Goal: Task Accomplishment & Management: Manage account settings

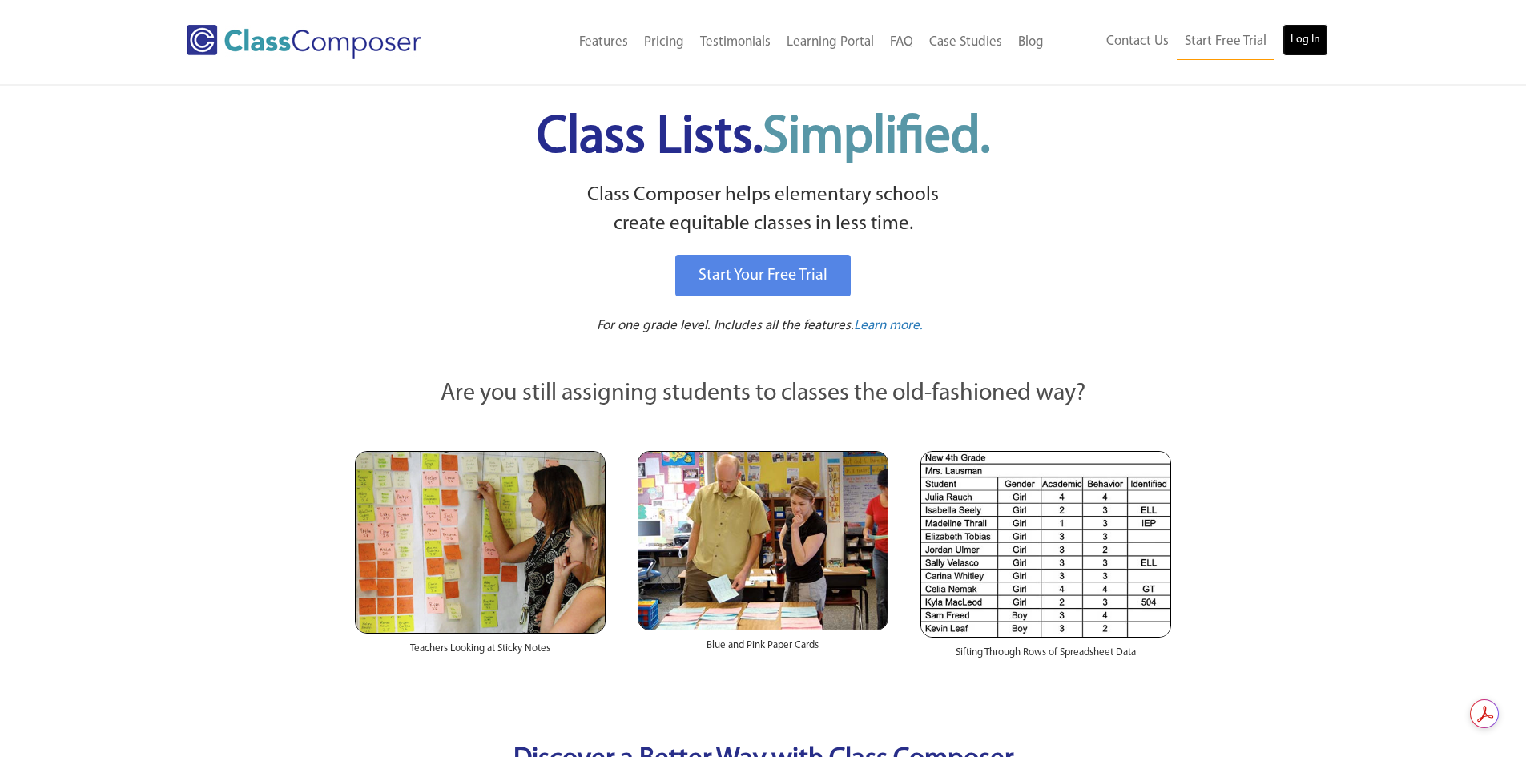
click at [1307, 40] on link "Log In" at bounding box center [1305, 40] width 46 height 32
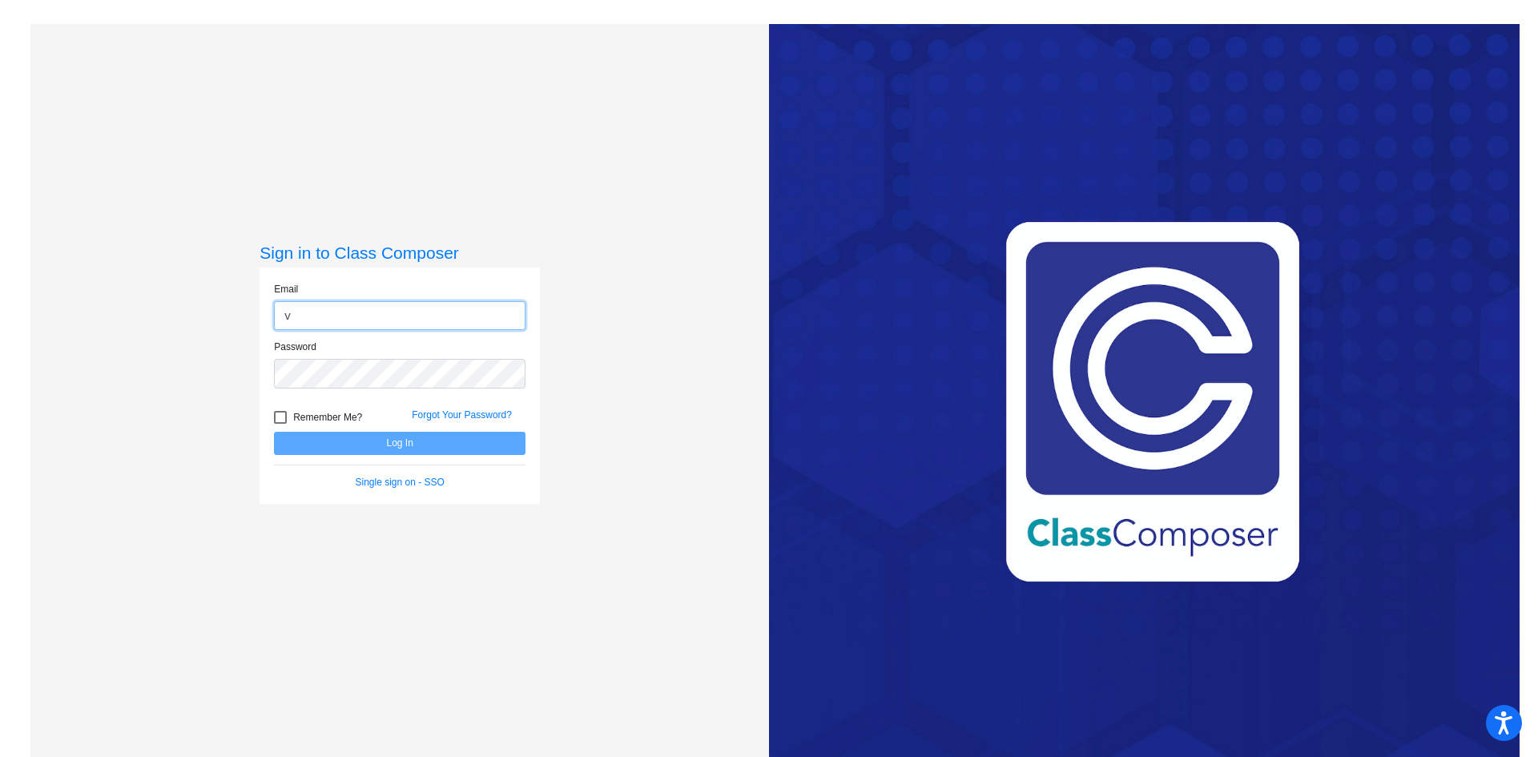
type input "[EMAIL_ADDRESS][PERSON_NAME][DOMAIN_NAME]"
click at [456, 413] on link "Forgot Your Password?" at bounding box center [462, 414] width 100 height 11
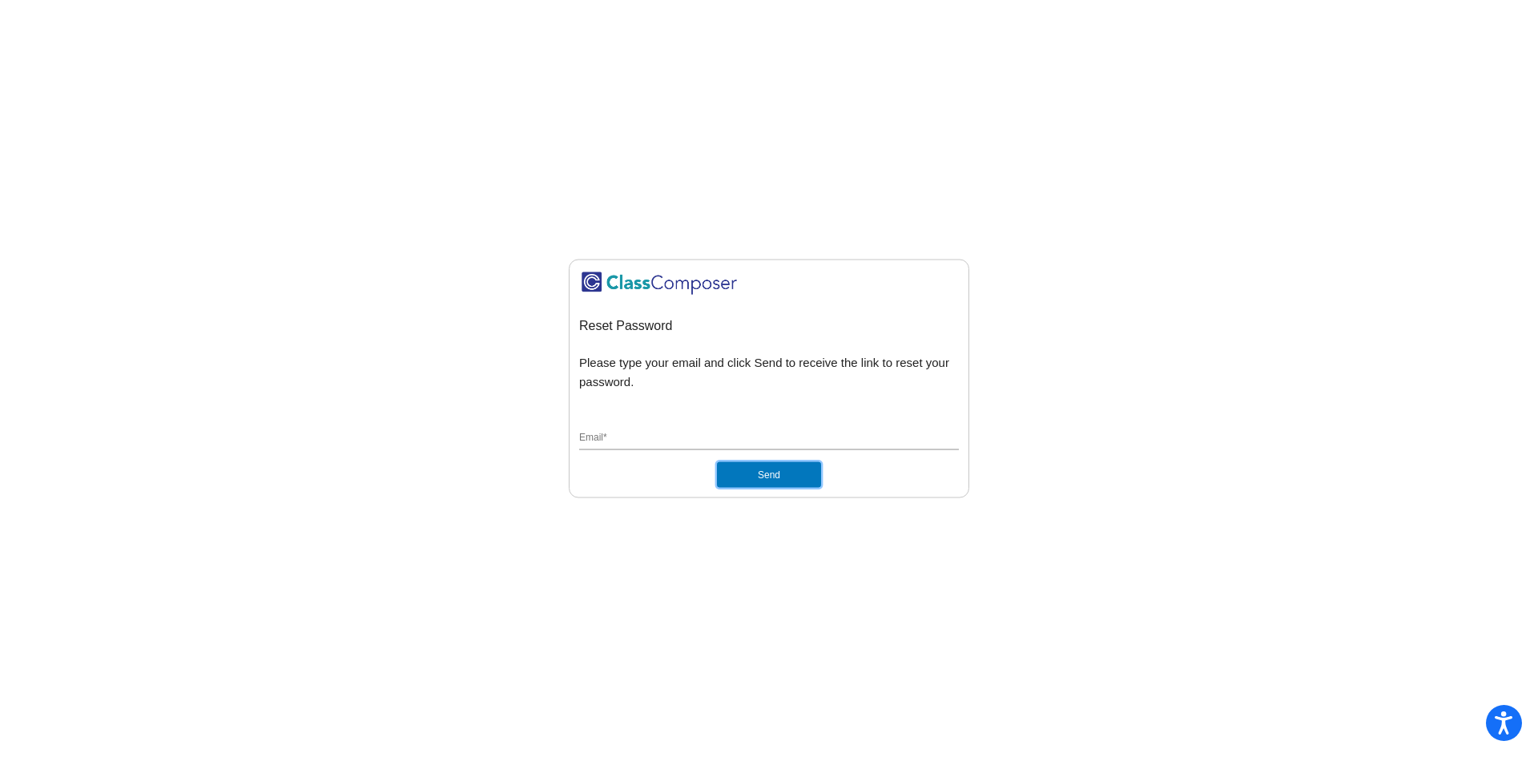
click at [778, 481] on button "Send" at bounding box center [769, 475] width 104 height 26
click at [667, 441] on input "Email *" at bounding box center [769, 439] width 380 height 14
type input "[EMAIL_ADDRESS][PERSON_NAME][DOMAIN_NAME]"
click at [750, 468] on button "Send" at bounding box center [769, 475] width 104 height 26
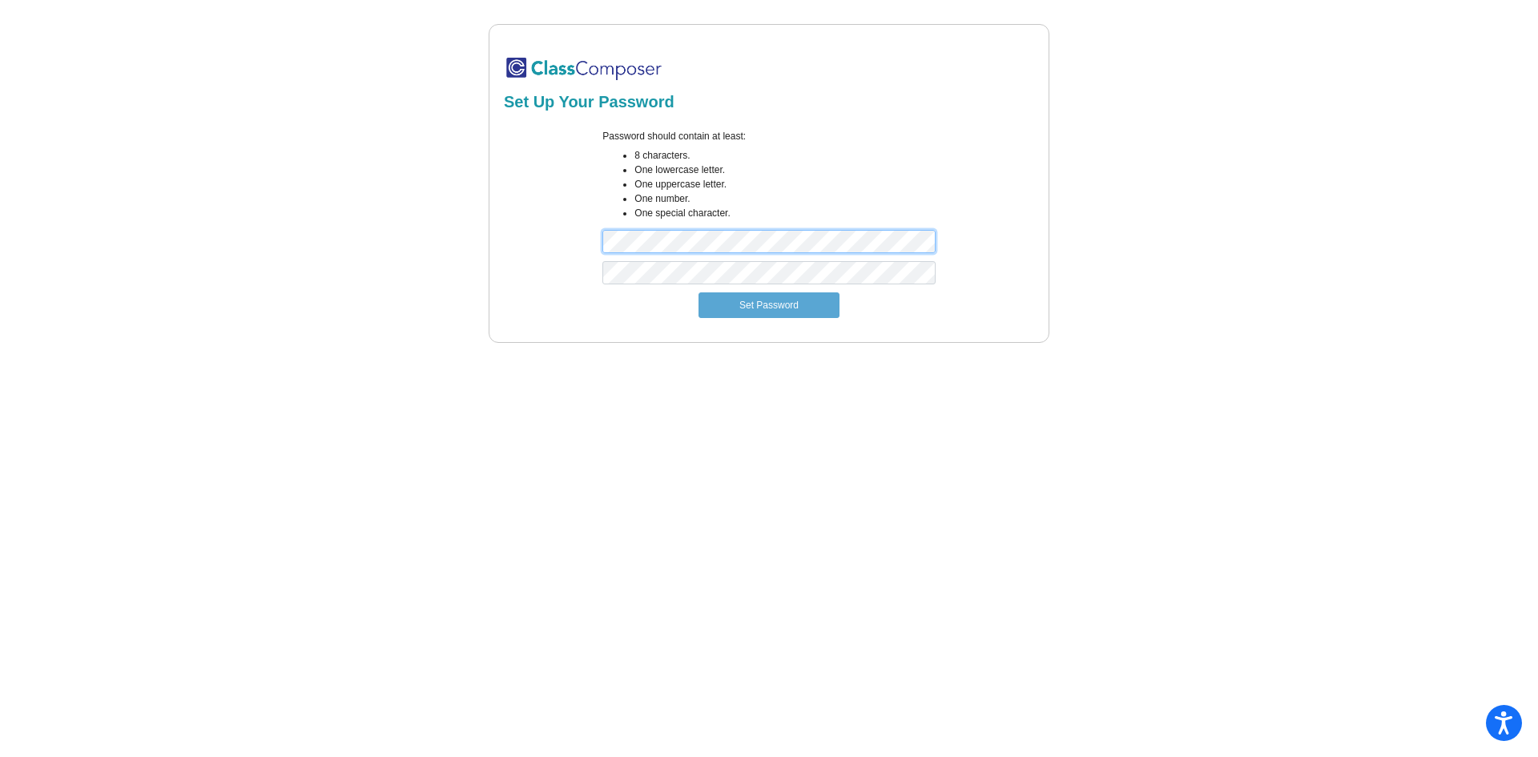
click at [573, 247] on div "Password should contain at least: 8 characters. One lowercase letter. One upper…" at bounding box center [768, 195] width 535 height 132
click at [698, 292] on button "Set Password" at bounding box center [768, 305] width 141 height 26
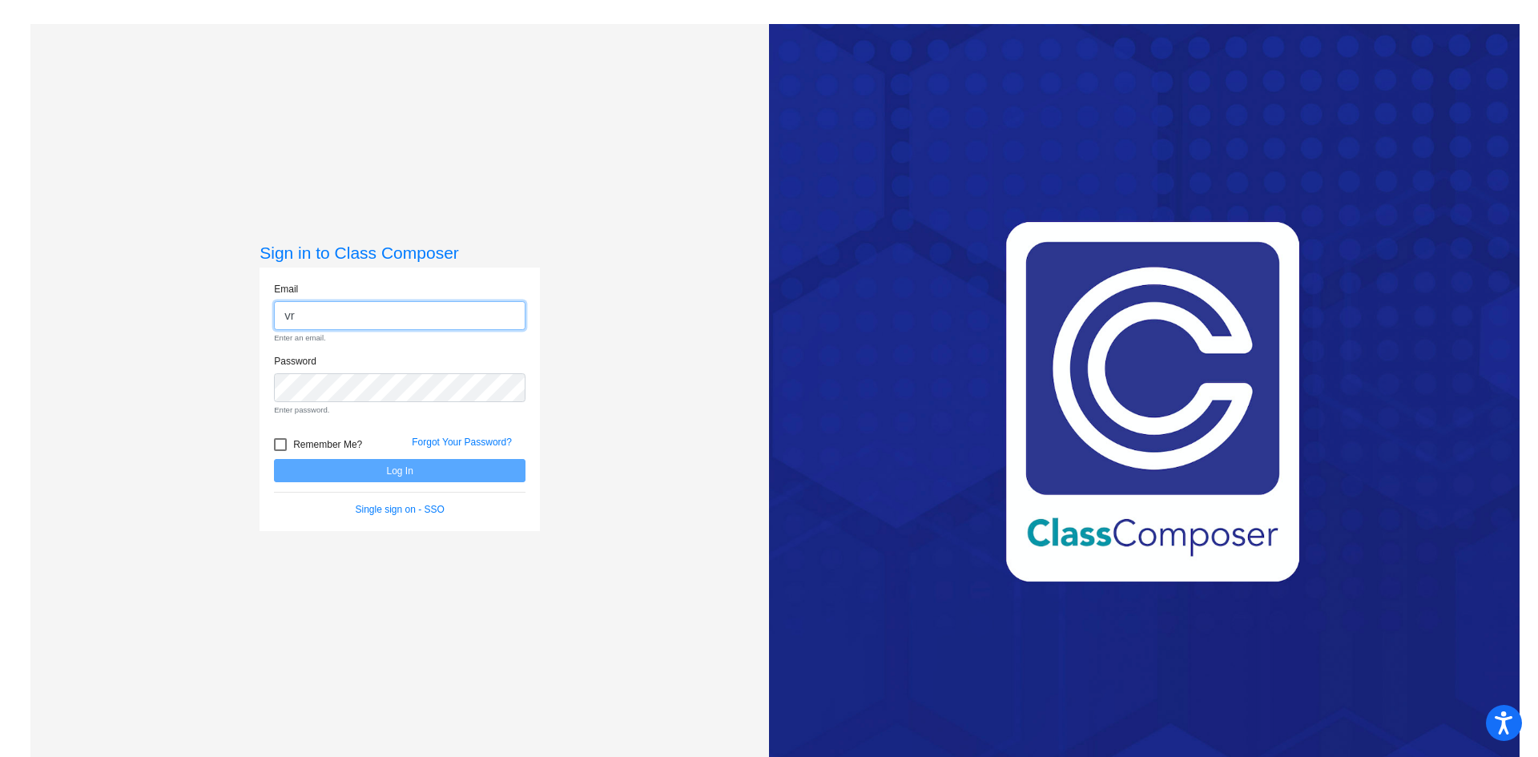
type input "[EMAIL_ADDRESS][PERSON_NAME][DOMAIN_NAME]"
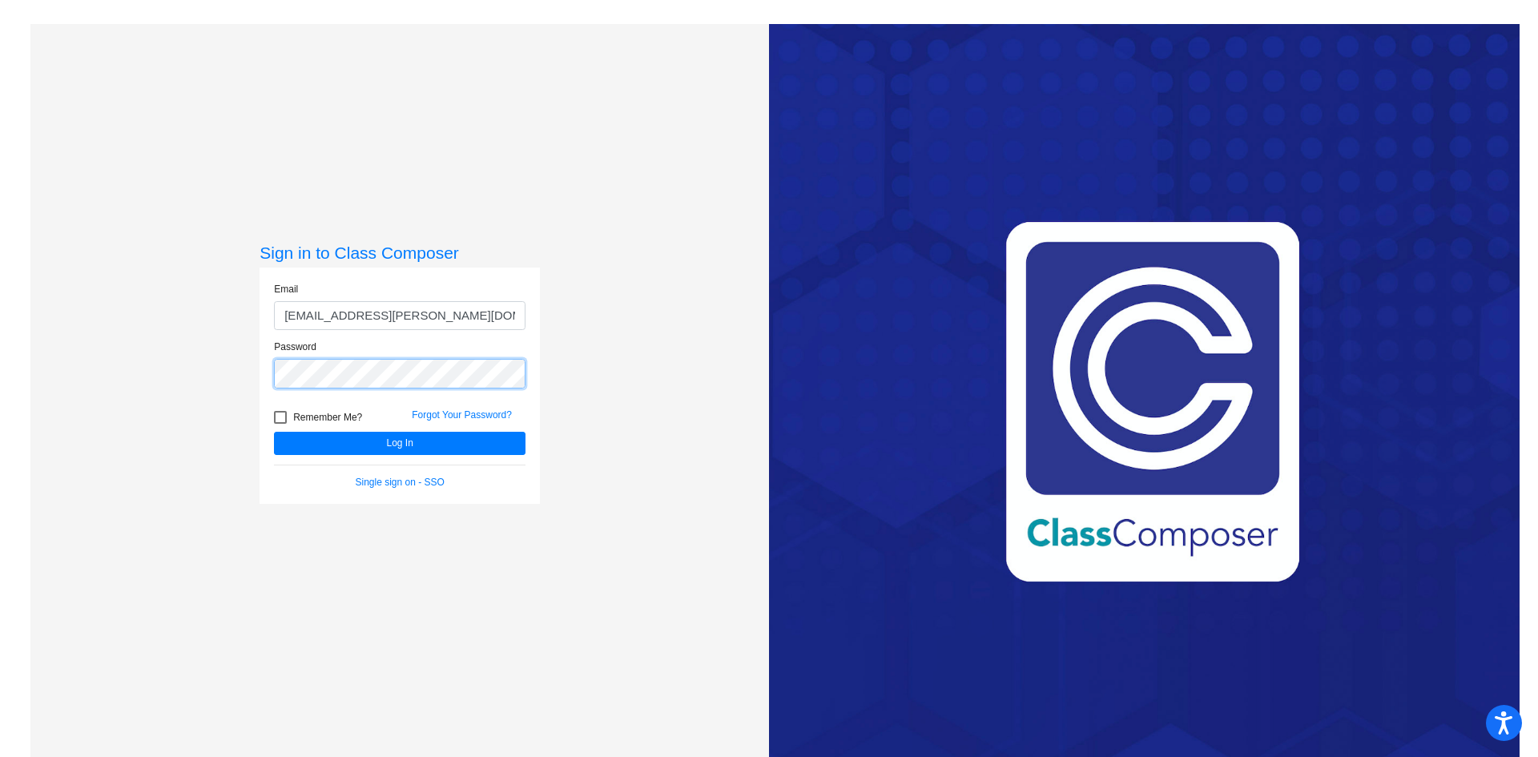
click at [274, 432] on button "Log In" at bounding box center [399, 443] width 251 height 23
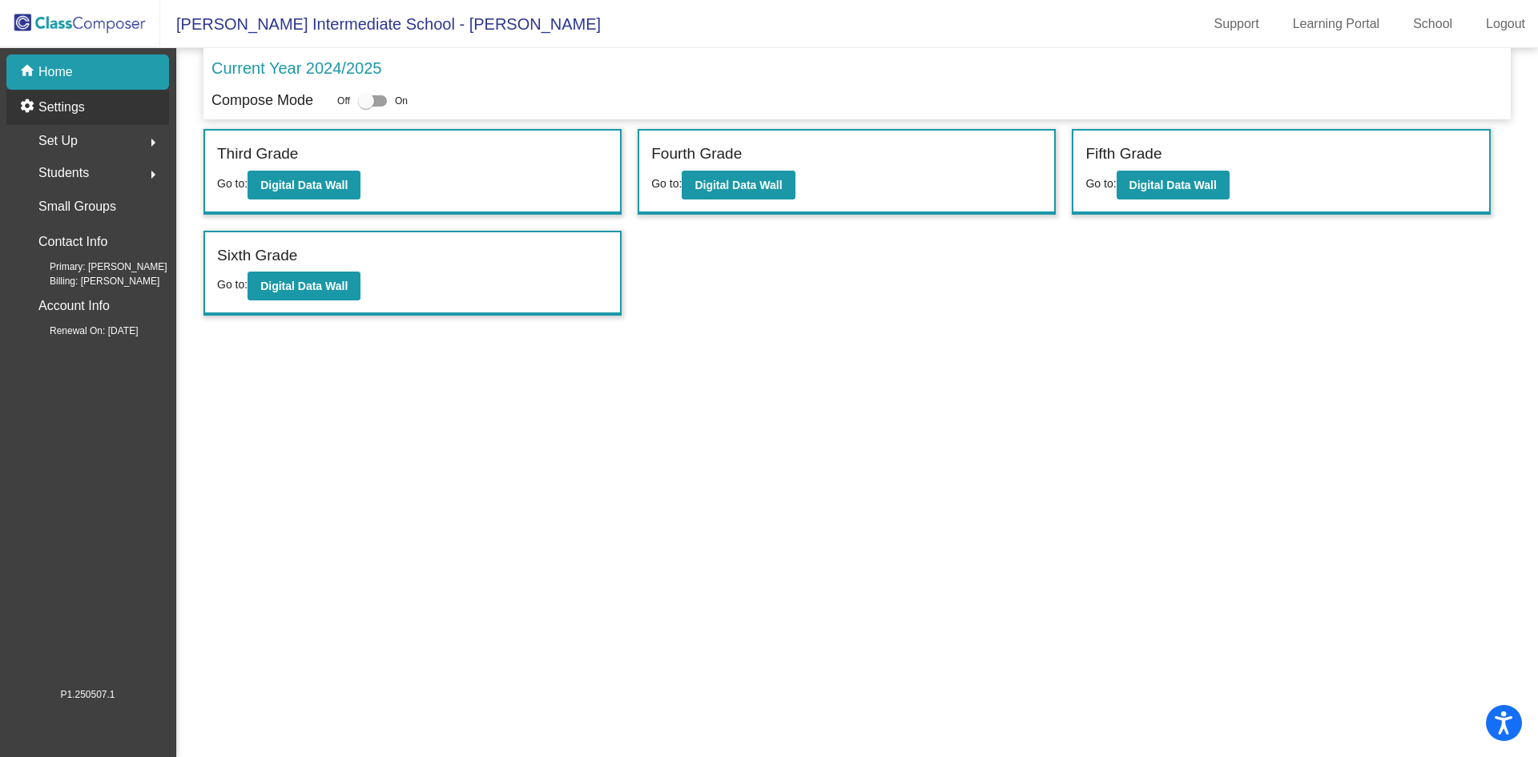
click at [82, 103] on p "Settings" at bounding box center [61, 107] width 46 height 19
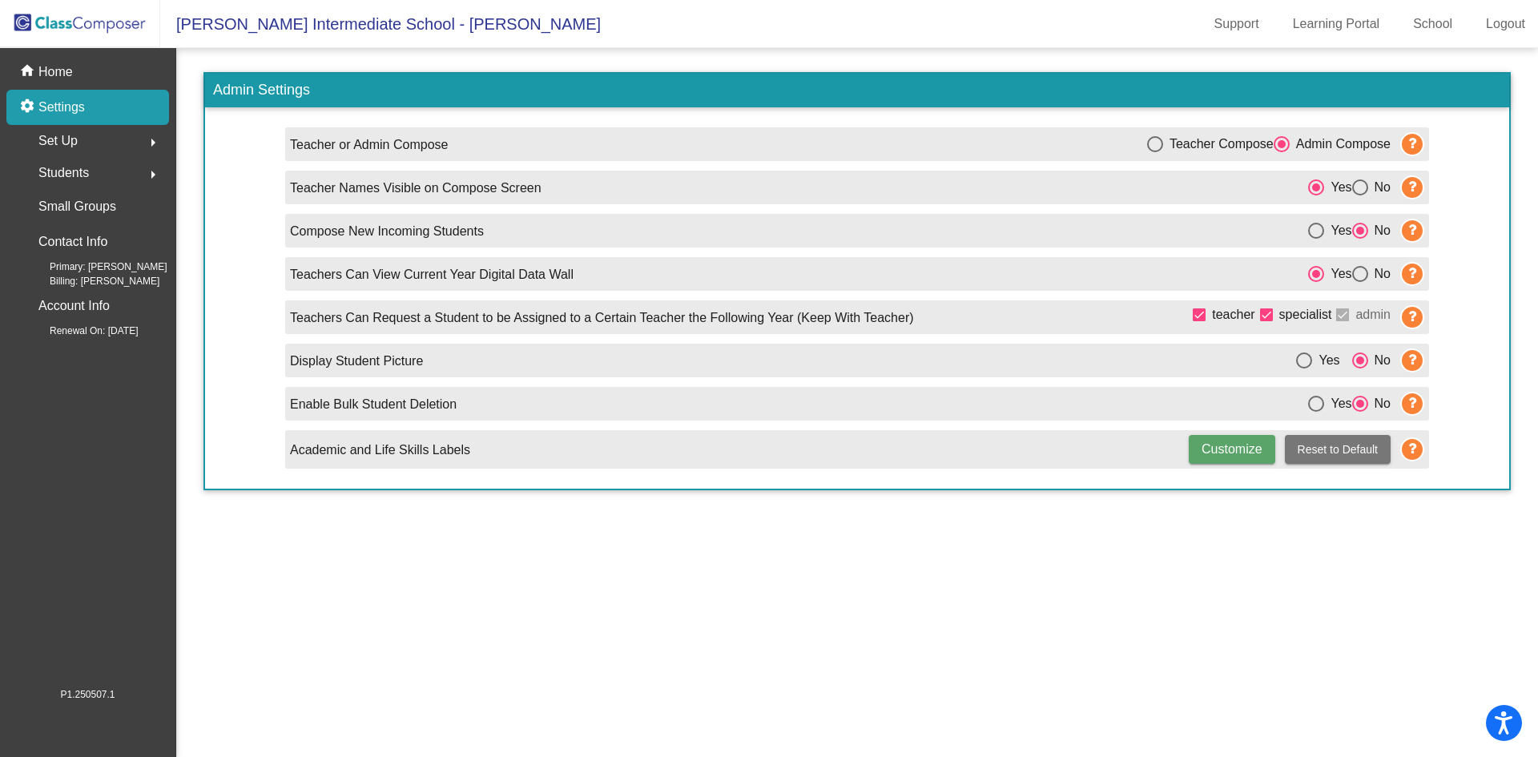
click at [101, 171] on div "Students arrow_right" at bounding box center [92, 173] width 153 height 32
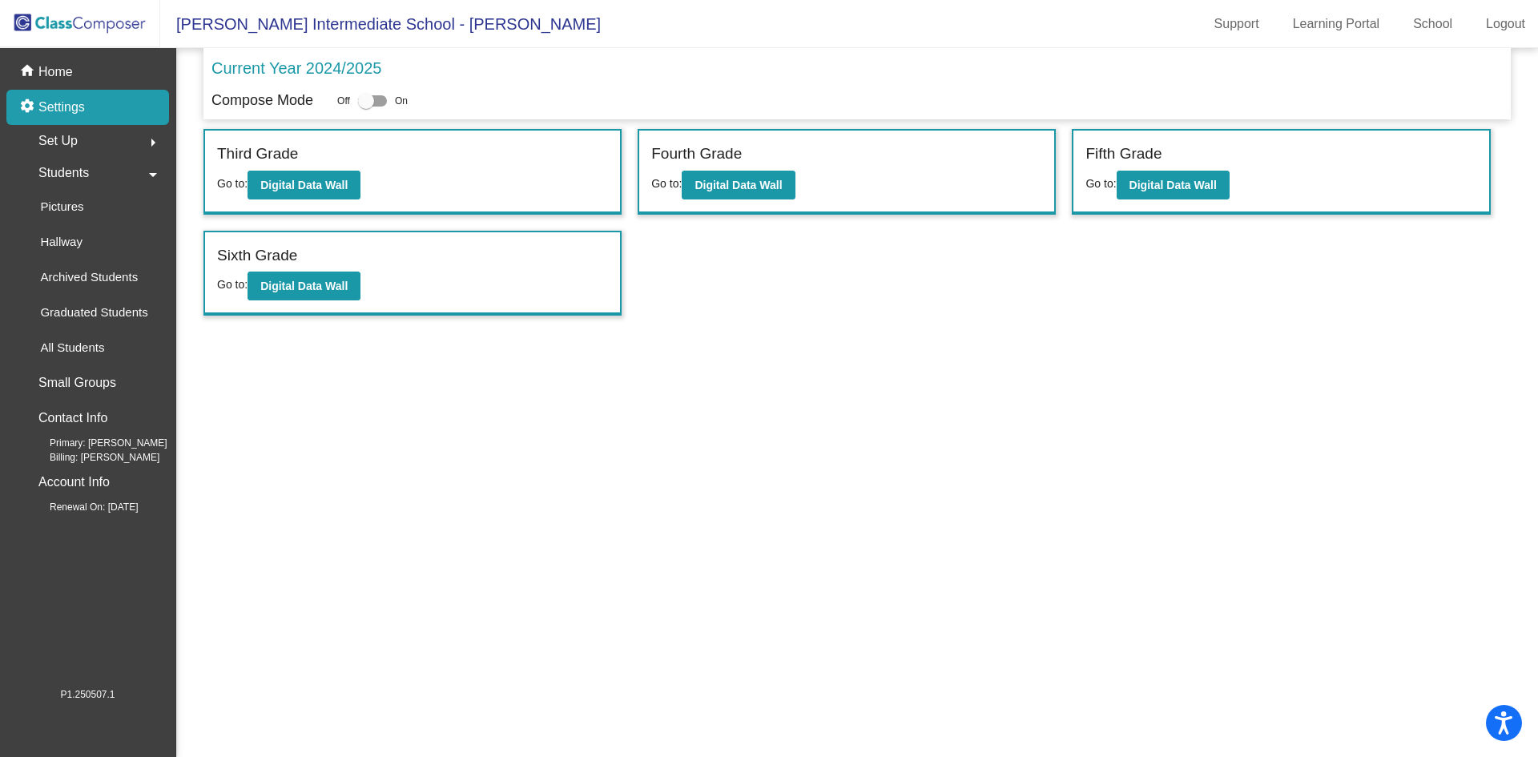
click at [80, 138] on div "Set Up arrow_right" at bounding box center [92, 141] width 153 height 32
click at [69, 237] on p "Users" at bounding box center [55, 244] width 31 height 19
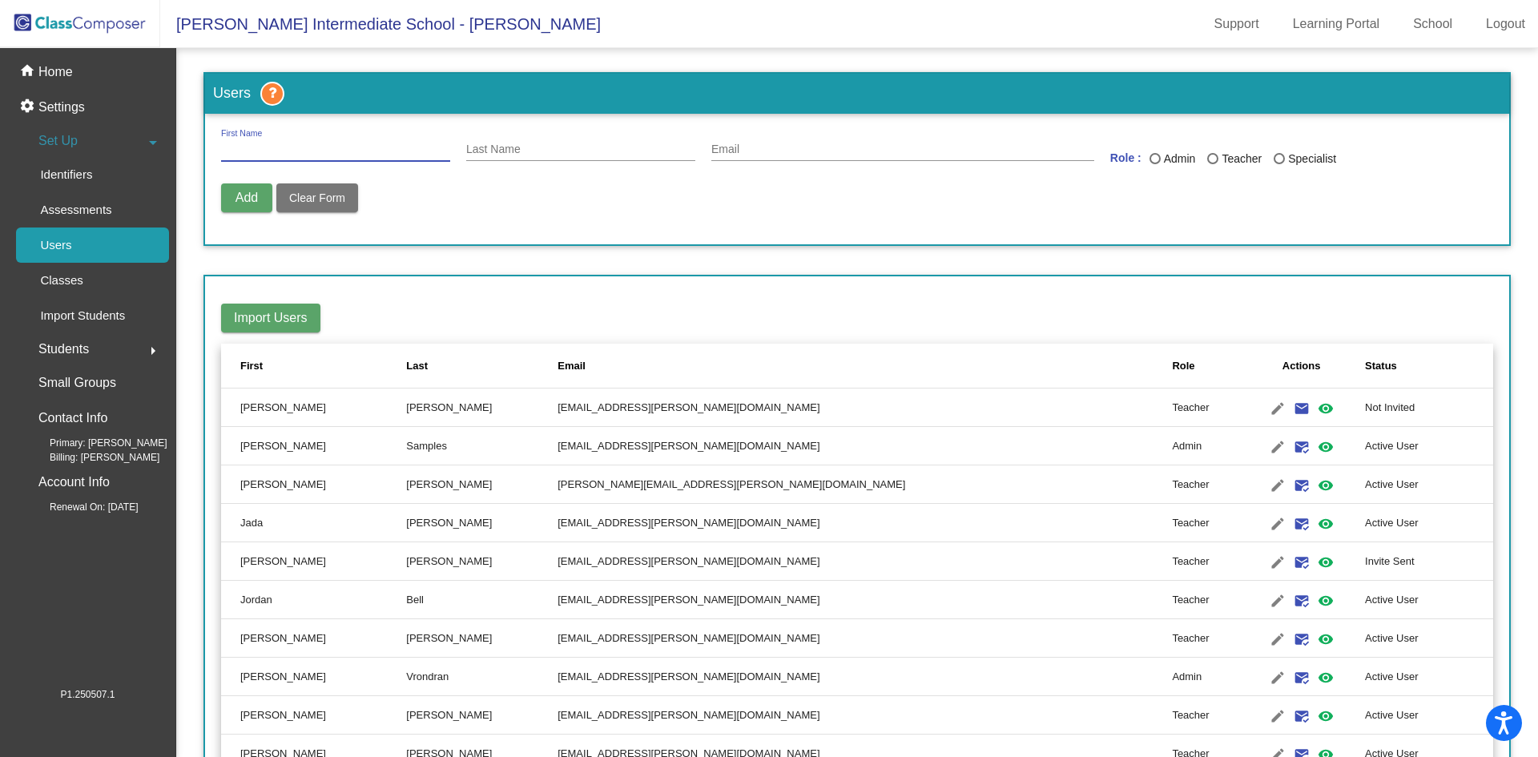
click at [287, 152] on input "First Name" at bounding box center [335, 149] width 229 height 13
type input "[PERSON_NAME]"
type input "Samples"
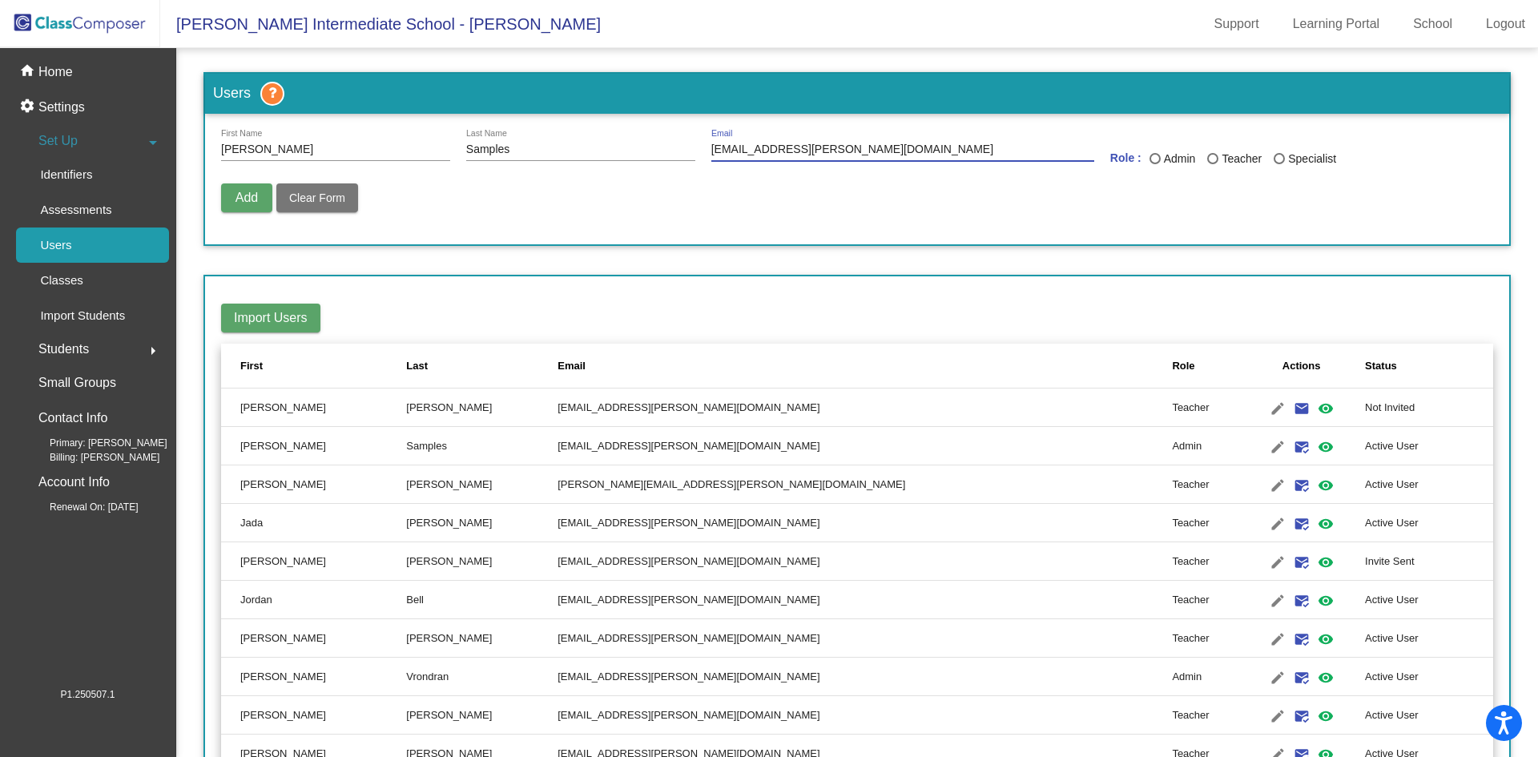
type input "[EMAIL_ADDRESS][PERSON_NAME][DOMAIN_NAME]"
click at [1150, 160] on div "Last Name" at bounding box center [1154, 158] width 11 height 11
click at [1154, 164] on input "Admin" at bounding box center [1154, 164] width 1 height 1
radio input "true"
click at [244, 195] on span "Add" at bounding box center [246, 198] width 22 height 14
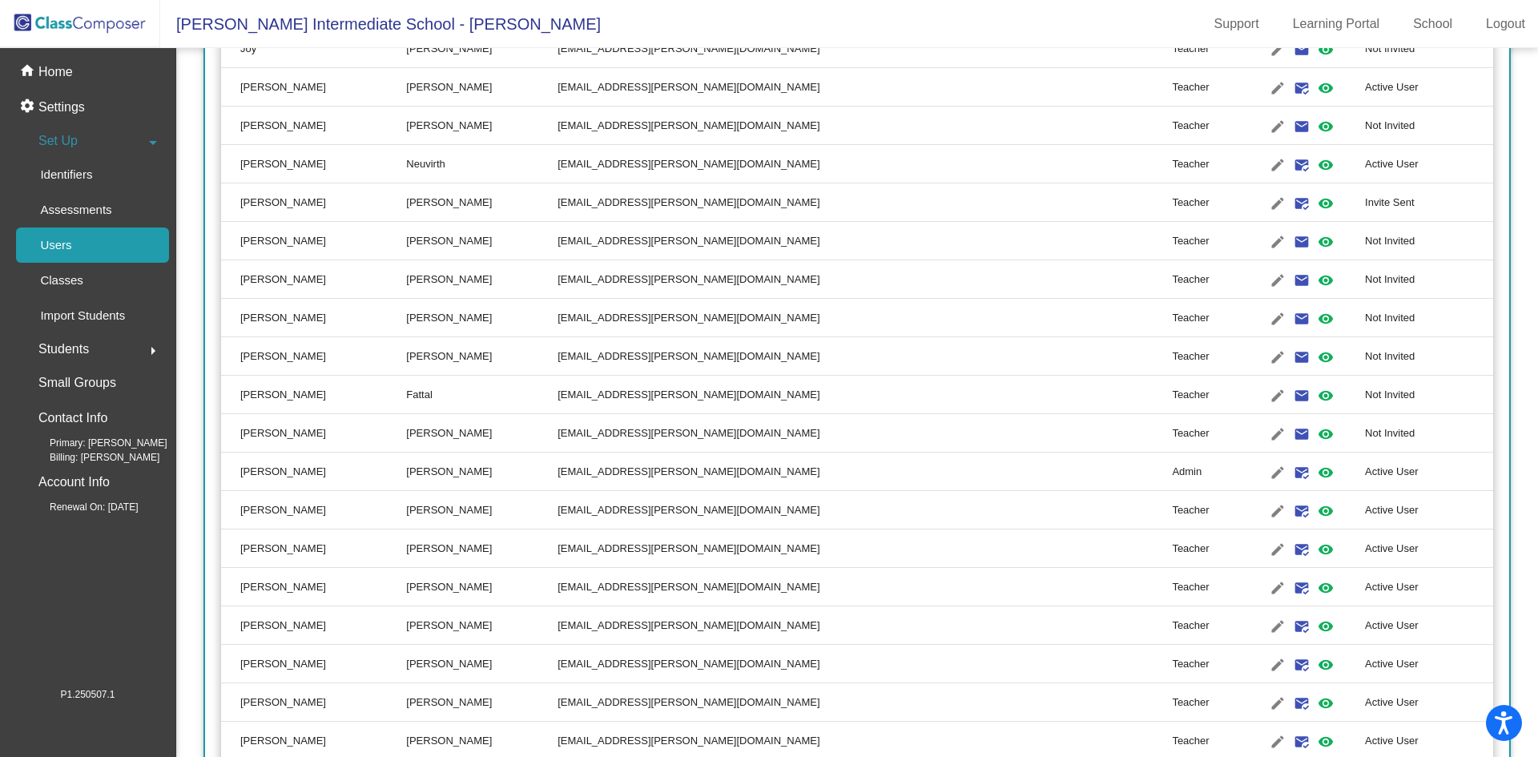
scroll to position [1600, 0]
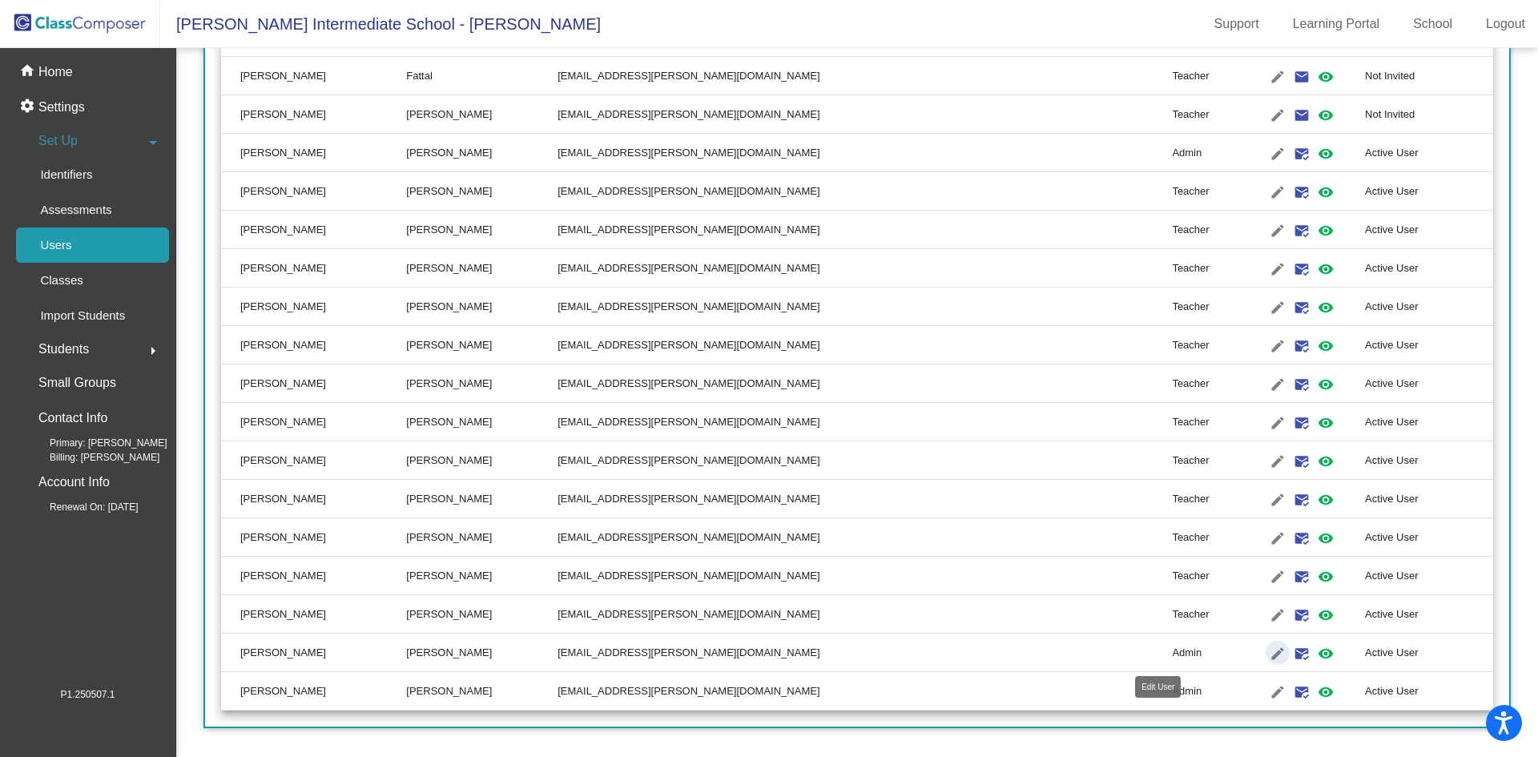
click at [1268, 653] on mat-icon "edit" at bounding box center [1277, 653] width 19 height 19
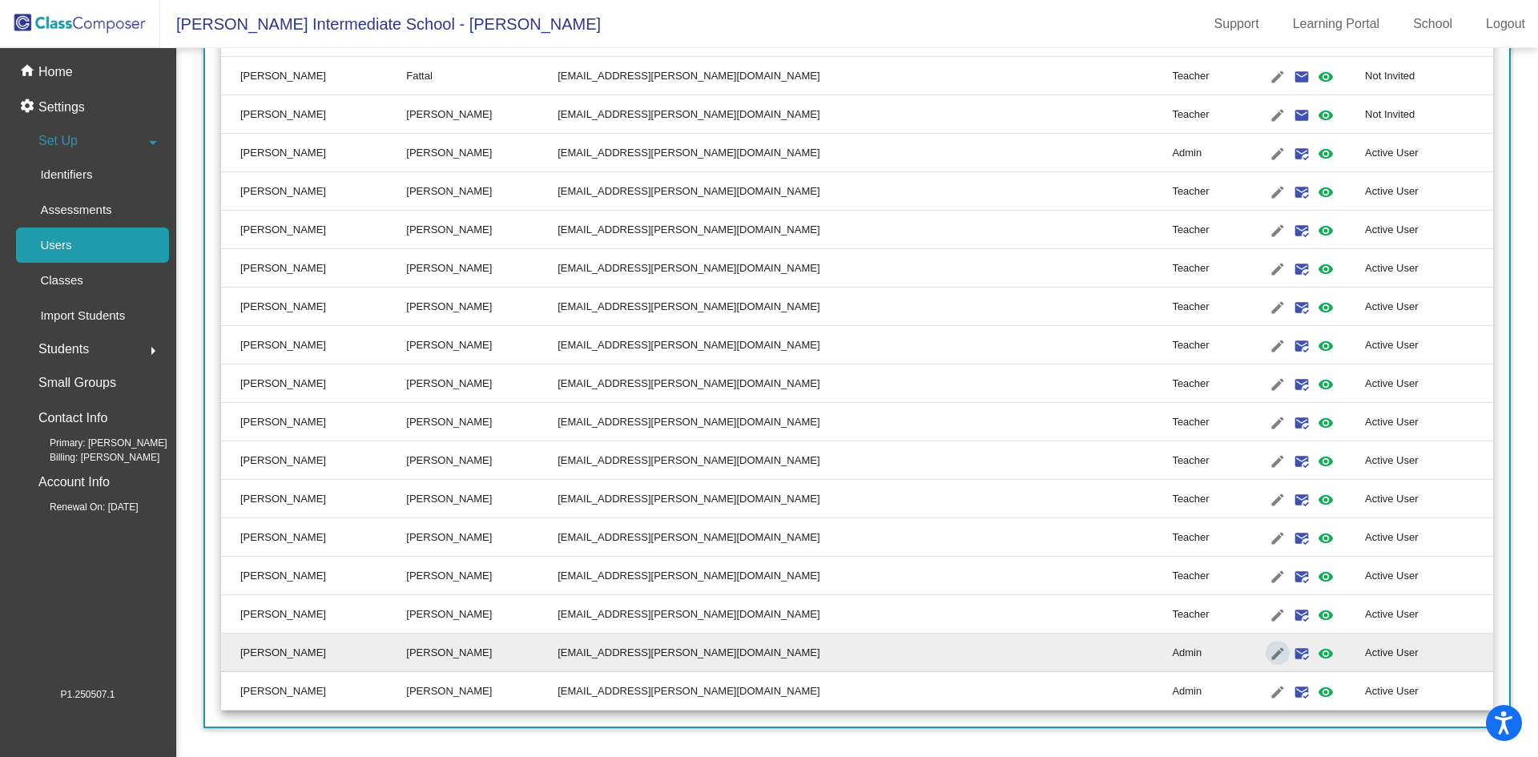
type input "[PERSON_NAME]"
type input "[EMAIL_ADDRESS][PERSON_NAME][DOMAIN_NAME]"
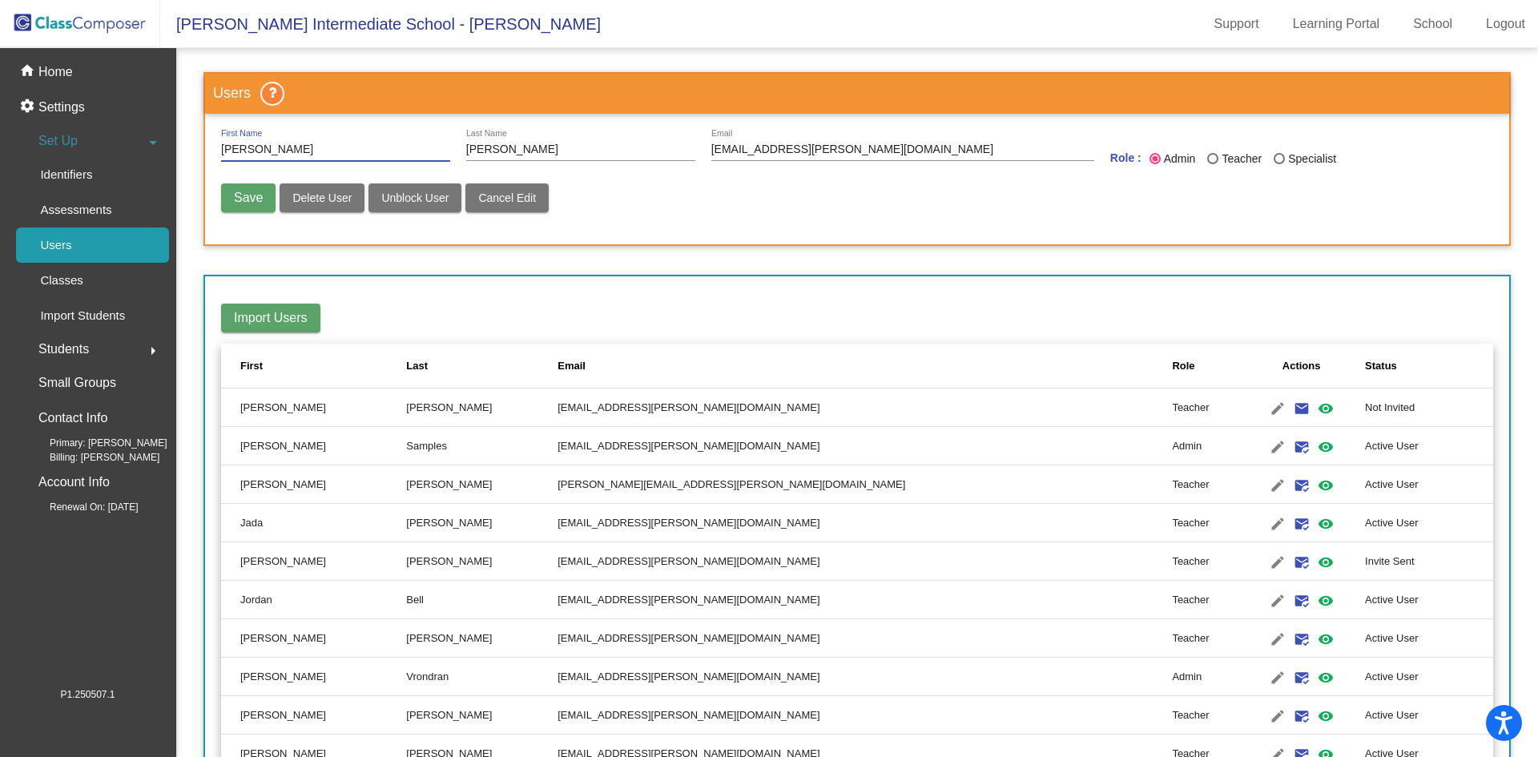
click at [331, 205] on button "Delete User" at bounding box center [321, 197] width 85 height 29
radio input "false"
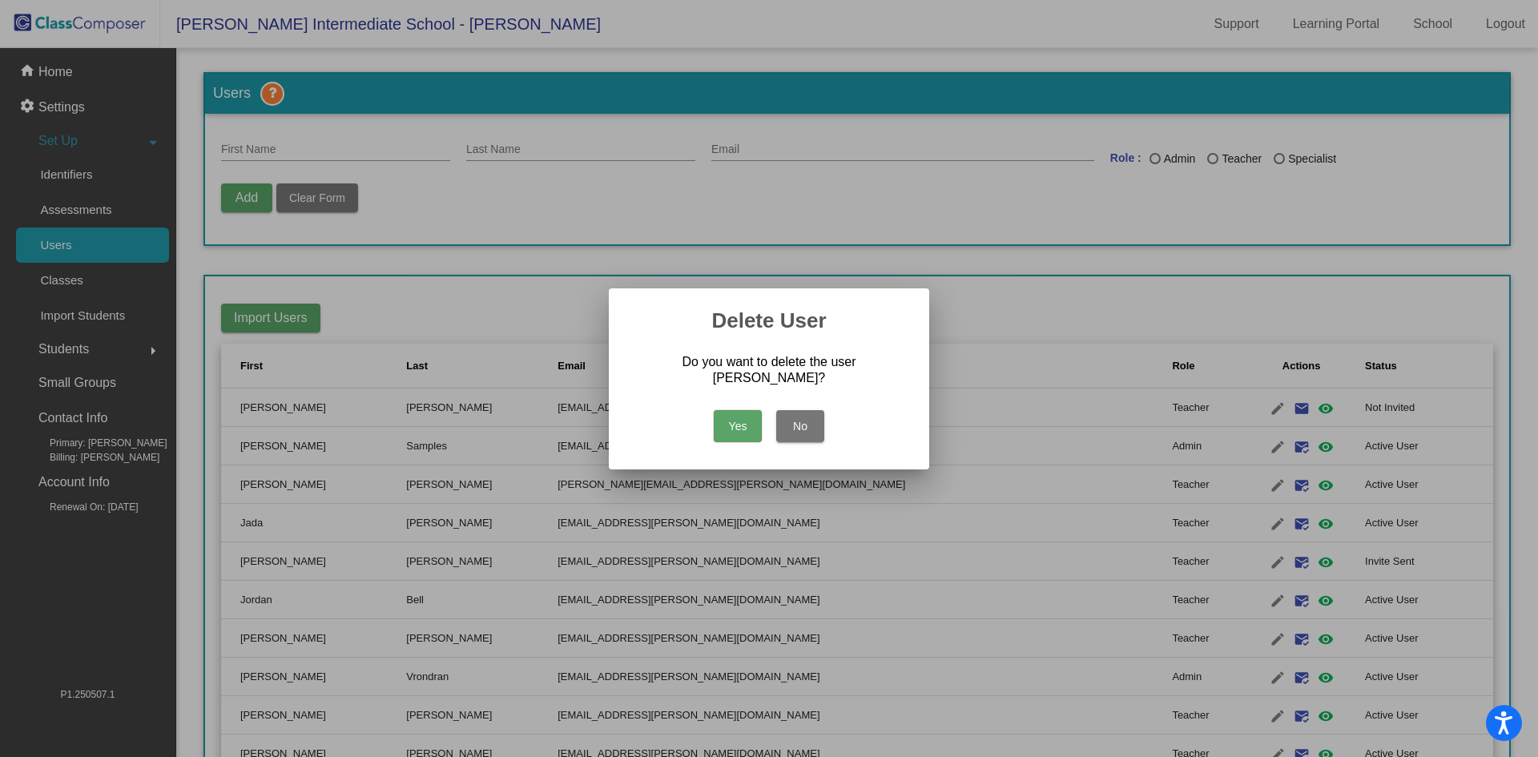
click at [734, 435] on button "Yes" at bounding box center [738, 426] width 48 height 32
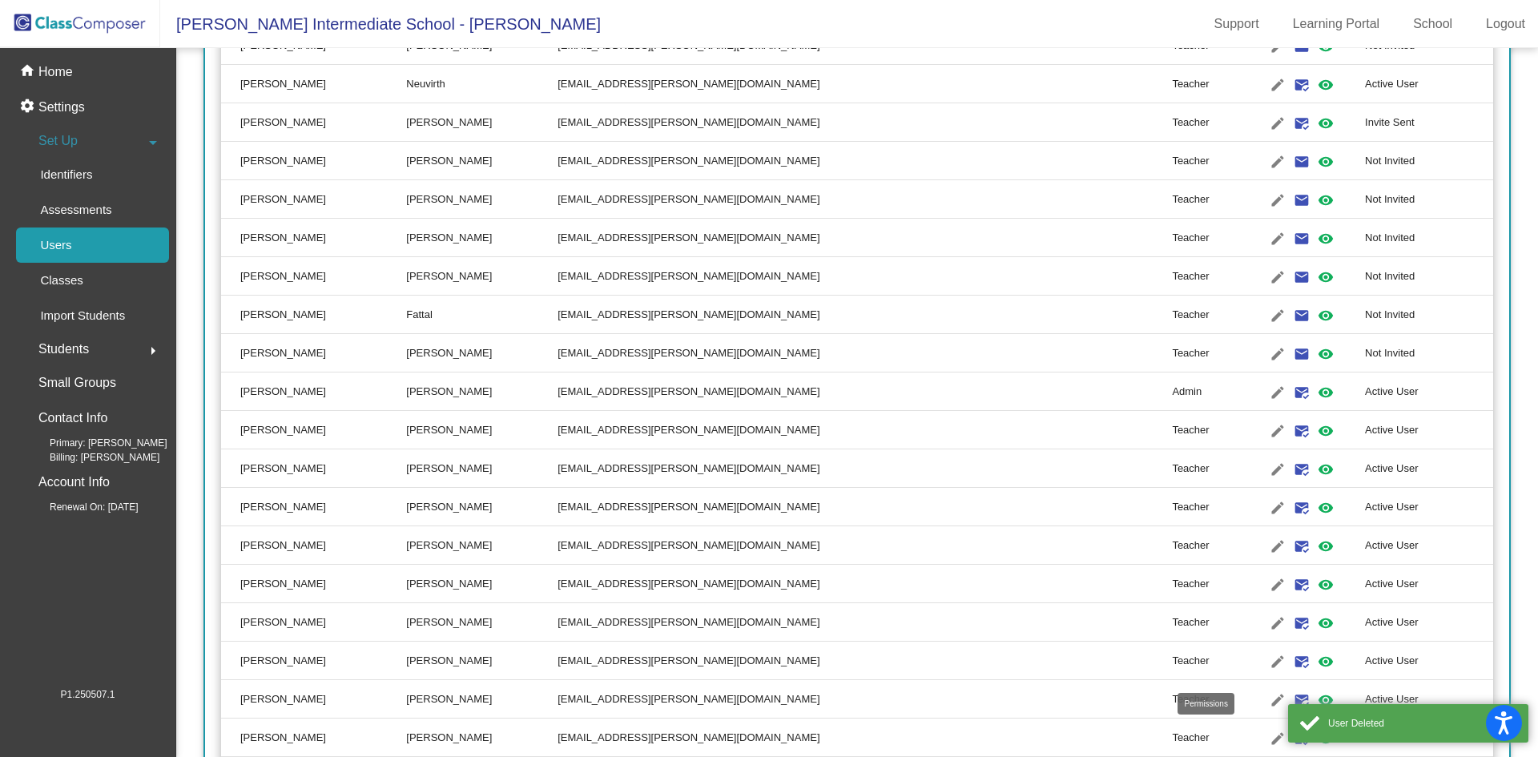
scroll to position [1562, 0]
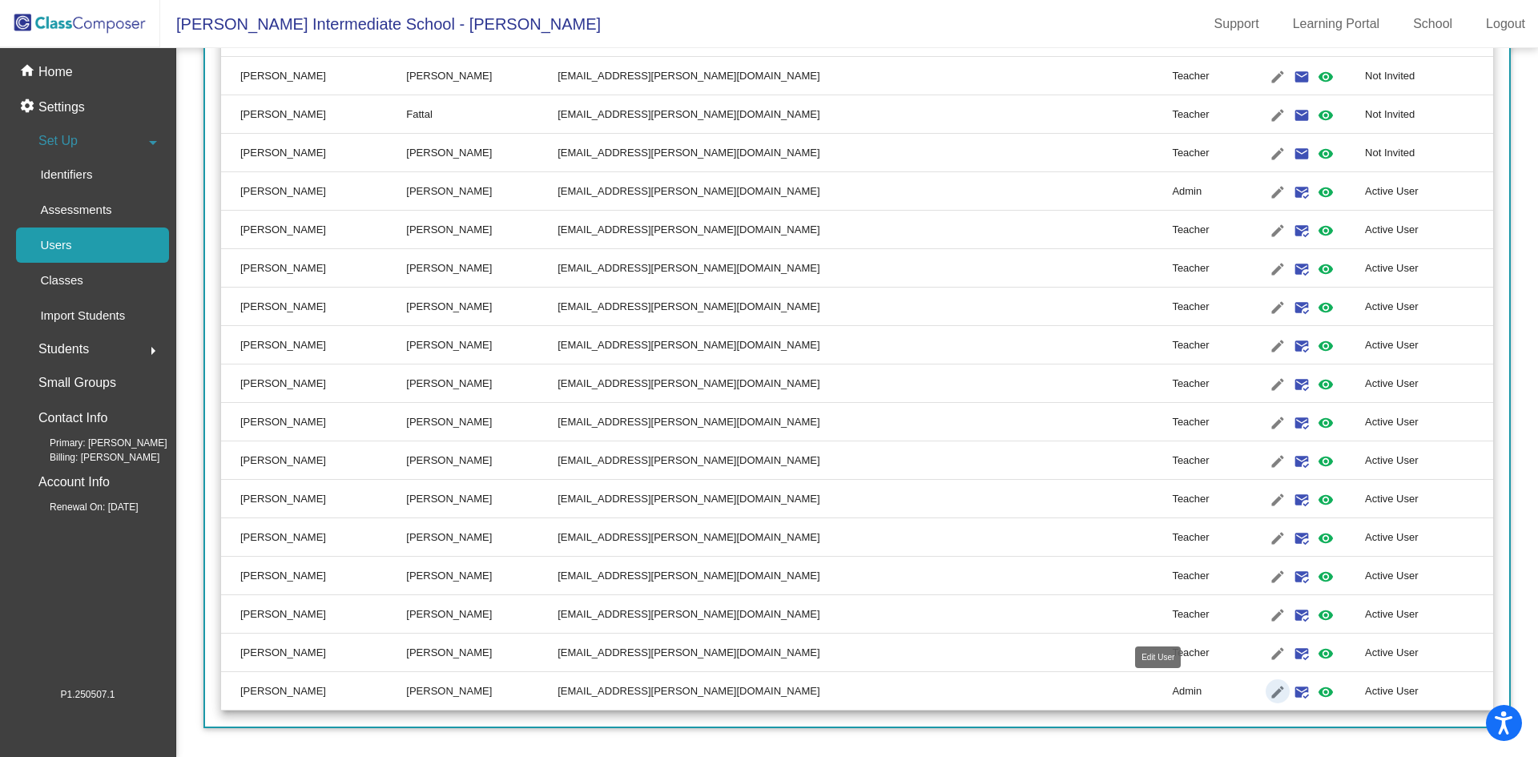
click at [1268, 691] on mat-icon "edit" at bounding box center [1277, 691] width 19 height 19
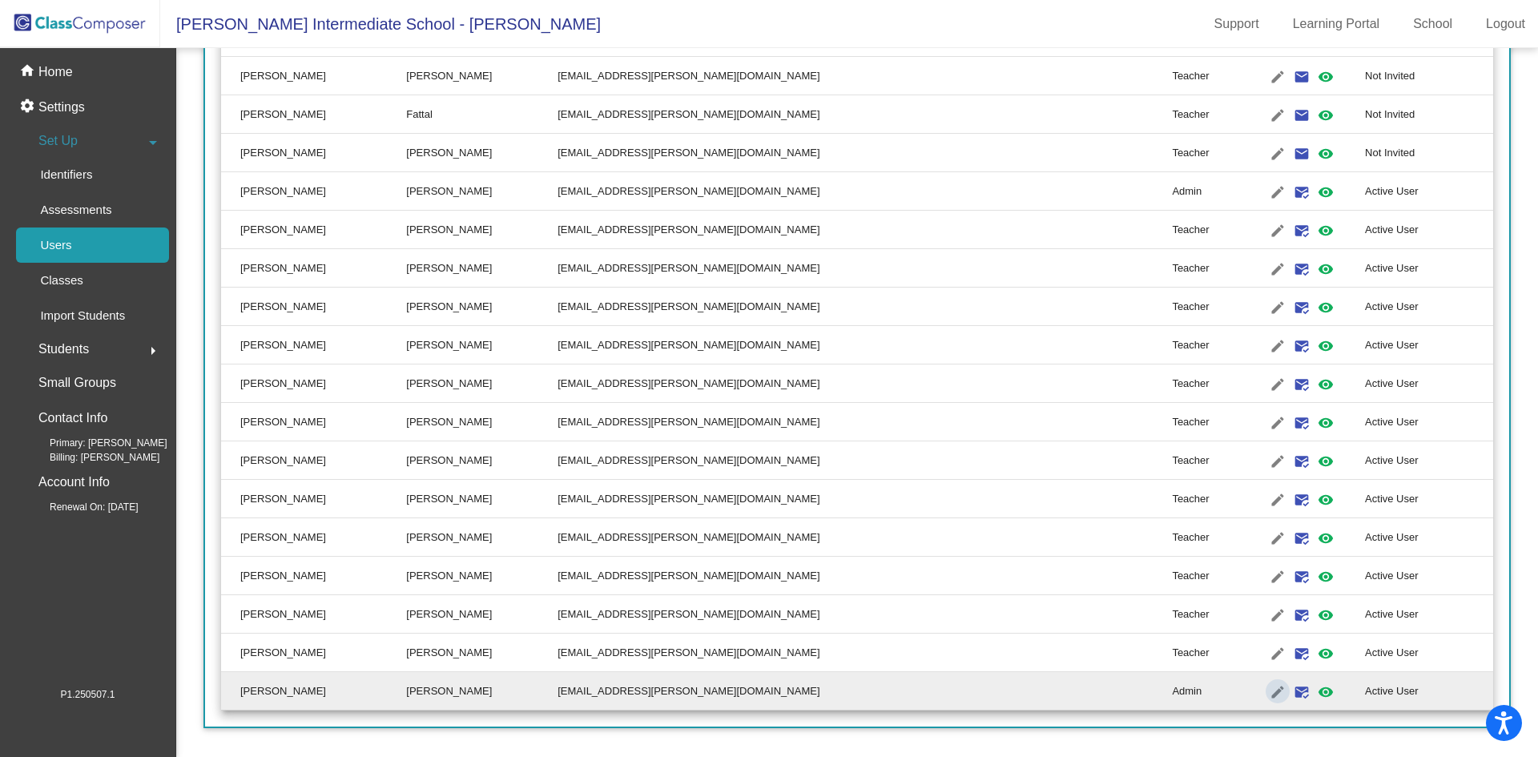
type input "[PERSON_NAME]"
type input "[EMAIL_ADDRESS][PERSON_NAME][DOMAIN_NAME]"
radio input "true"
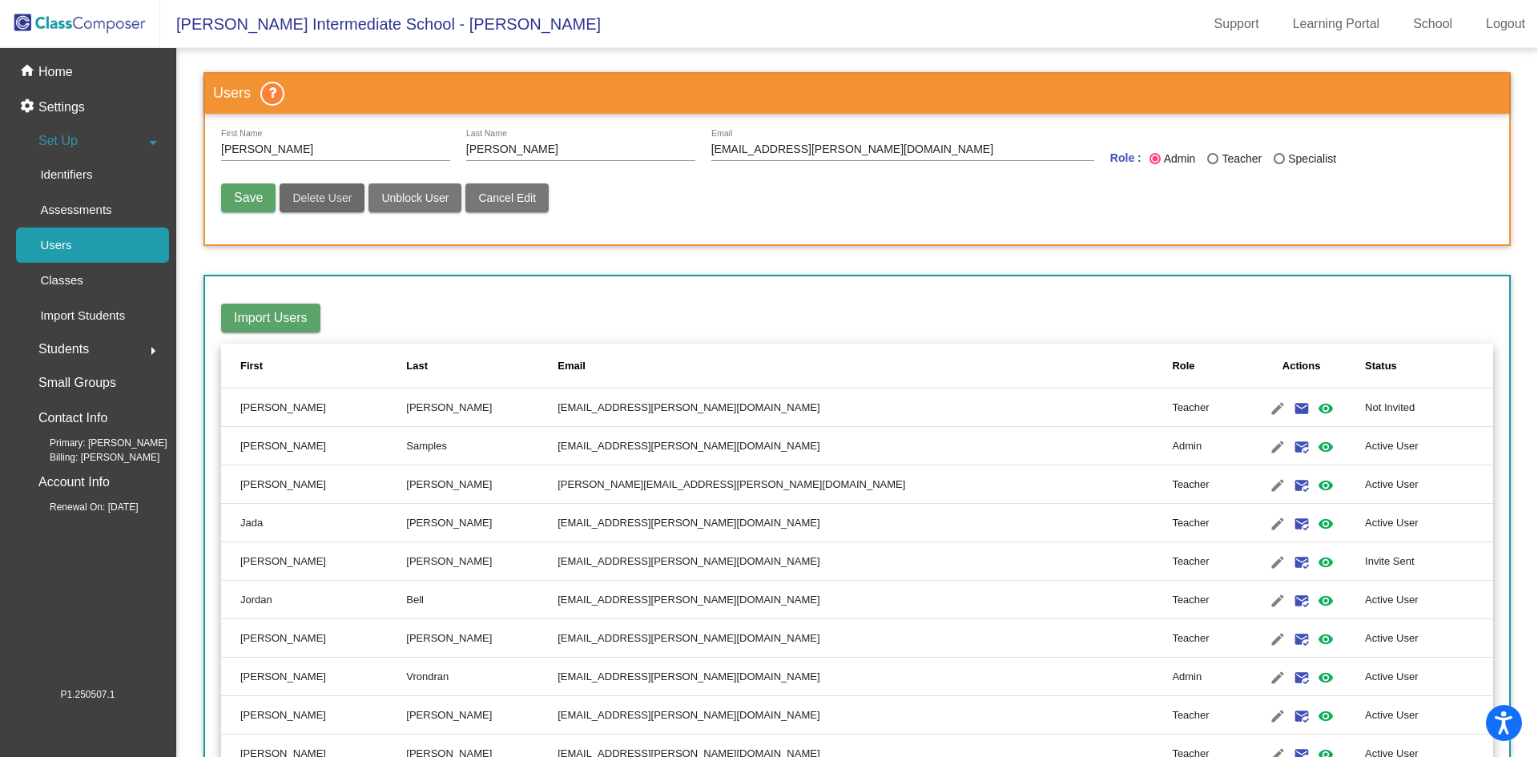
click at [304, 204] on button "Delete User" at bounding box center [321, 197] width 85 height 29
radio input "false"
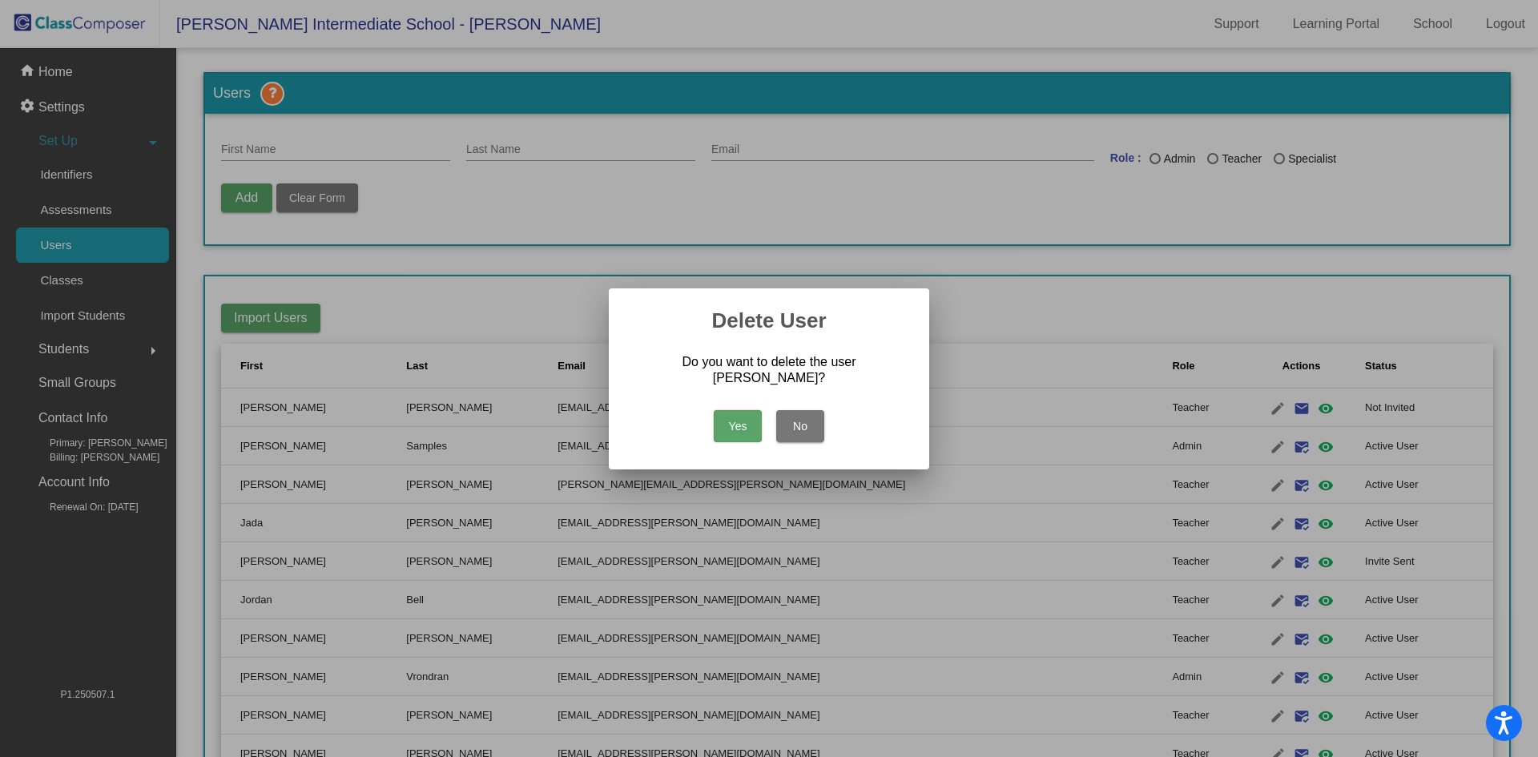
click at [734, 412] on button "Yes" at bounding box center [738, 426] width 48 height 32
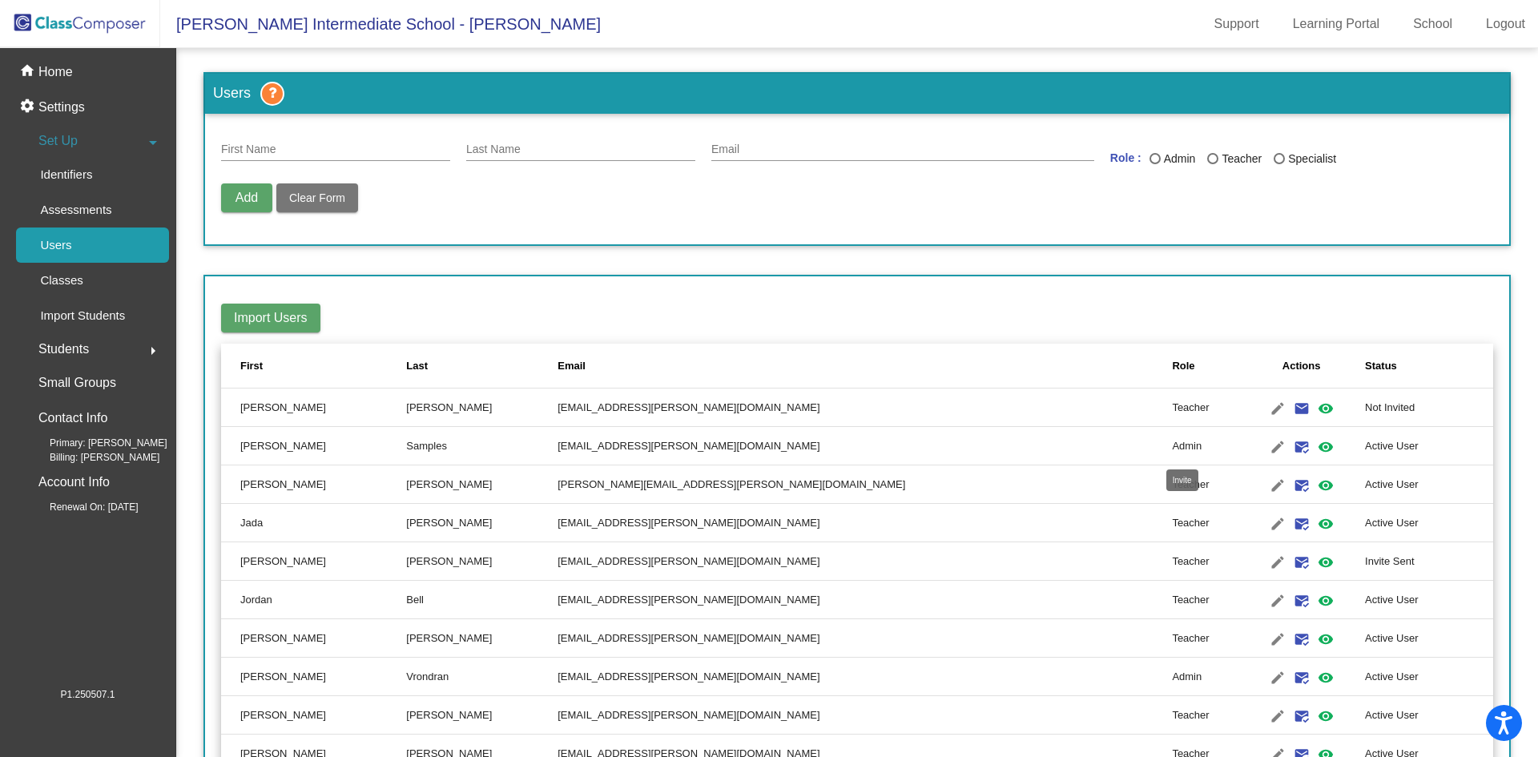
click at [1292, 445] on mat-icon "mark_email_read" at bounding box center [1301, 446] width 19 height 19
click at [264, 155] on input "First Name" at bounding box center [335, 149] width 229 height 13
type input "s"
type input "[PERSON_NAME]"
click at [509, 148] on input "Sk" at bounding box center [580, 149] width 229 height 13
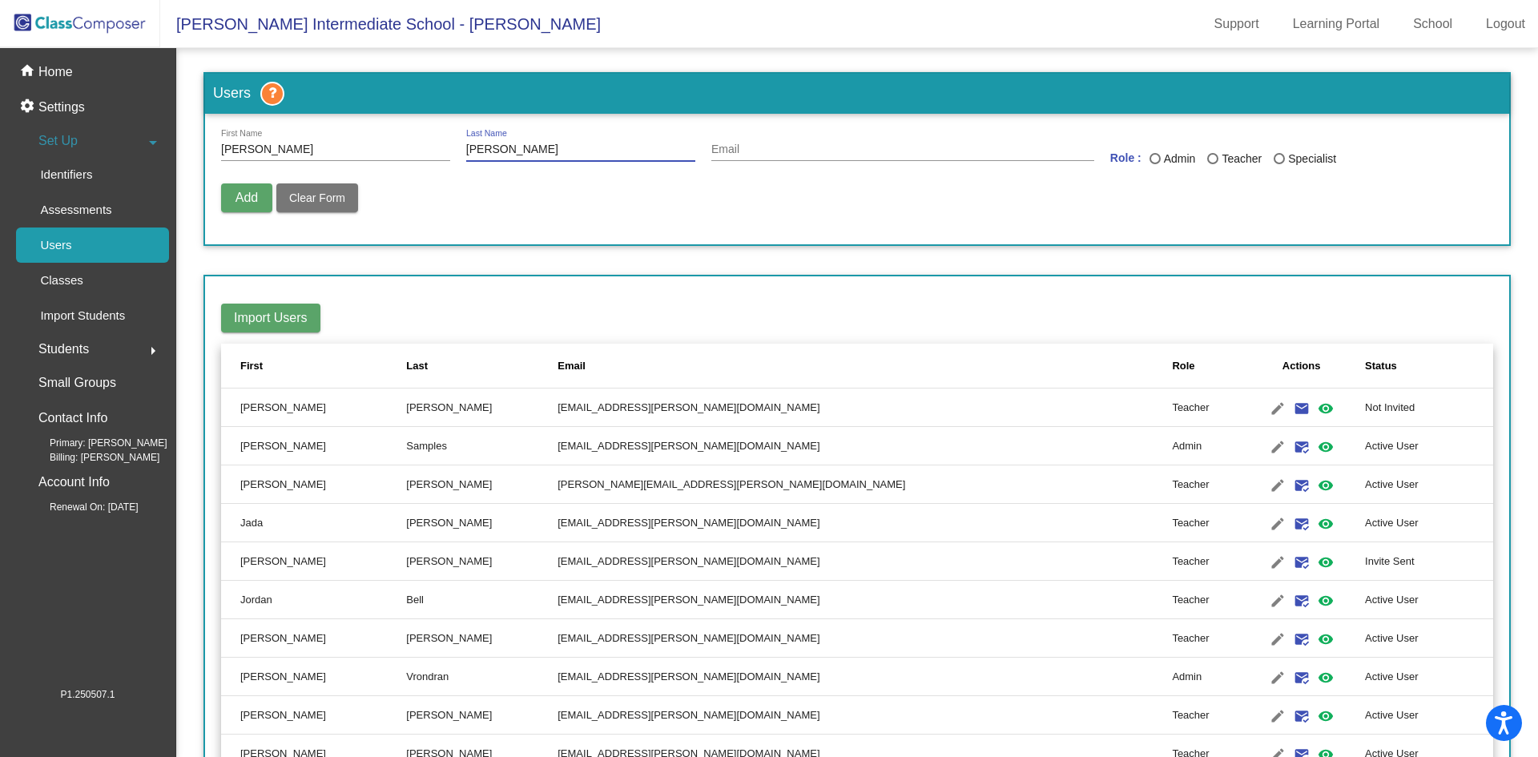
type input "[PERSON_NAME]"
type input "s"
type input "[EMAIL_ADDRESS][PERSON_NAME][DOMAIN_NAME]"
click at [1151, 159] on div "Last Name" at bounding box center [1154, 158] width 11 height 11
click at [1154, 164] on input "Admin" at bounding box center [1154, 164] width 1 height 1
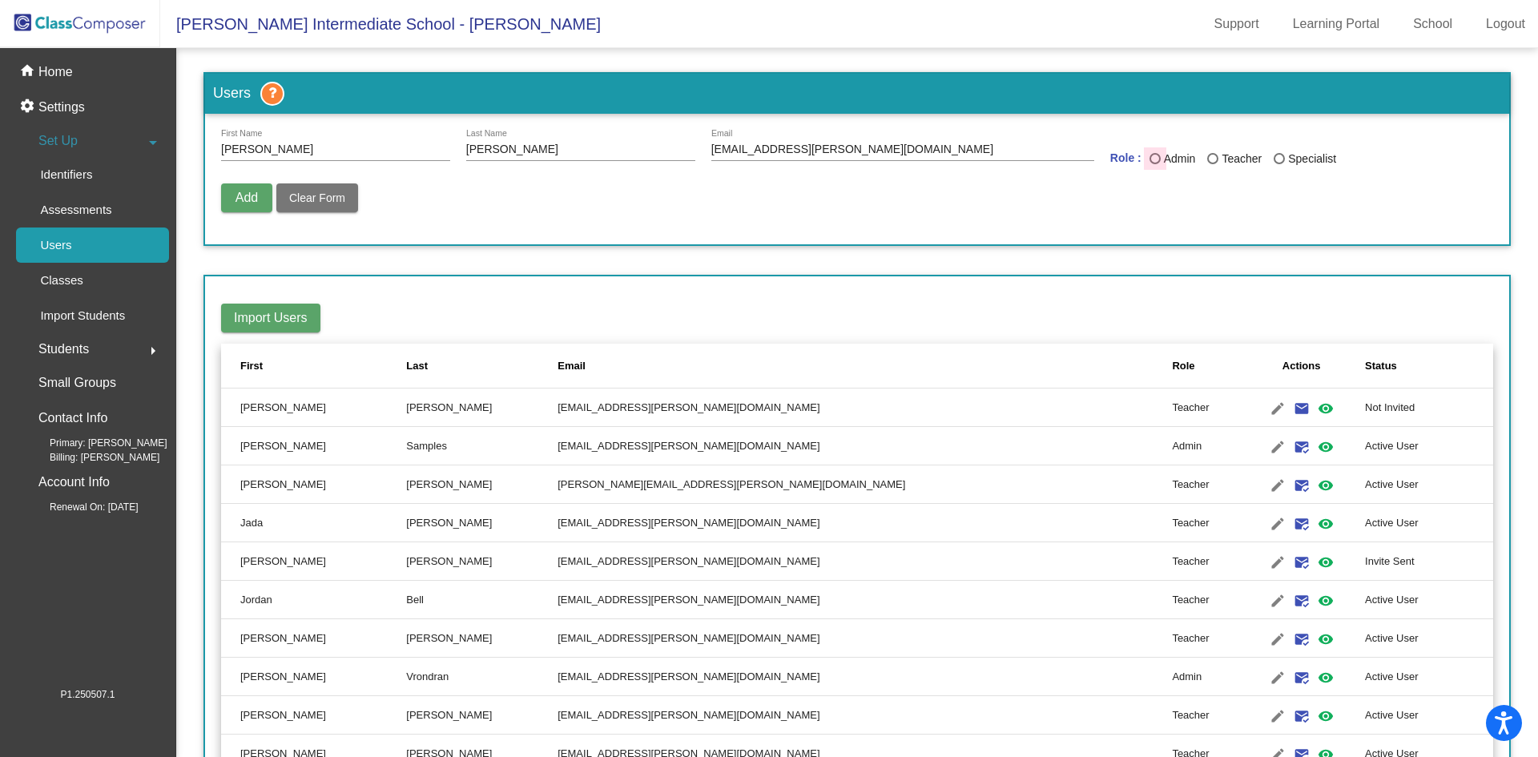
radio input "true"
click at [249, 202] on span "Add" at bounding box center [246, 198] width 22 height 14
radio input "false"
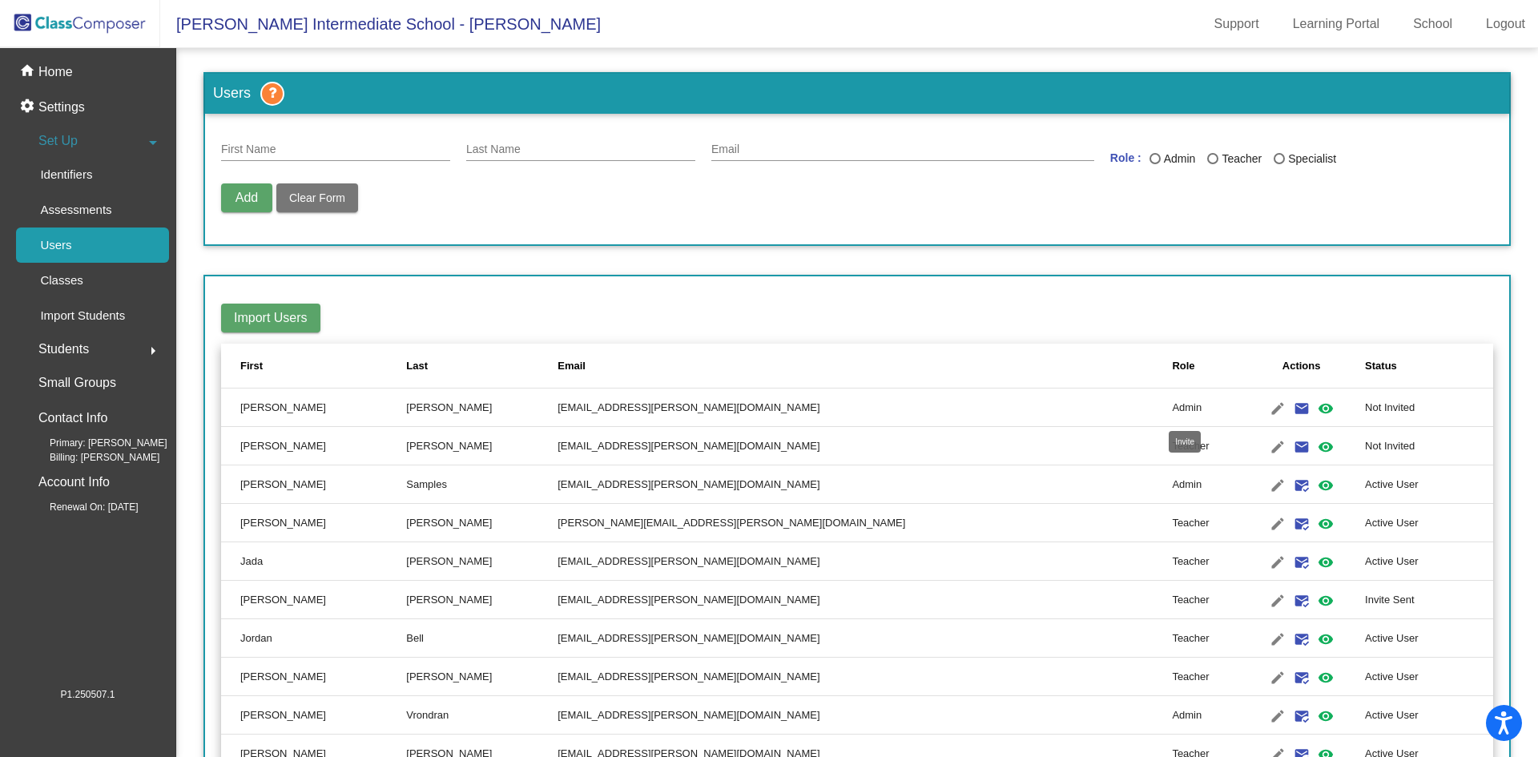
click at [1292, 408] on mat-icon "email" at bounding box center [1301, 408] width 19 height 19
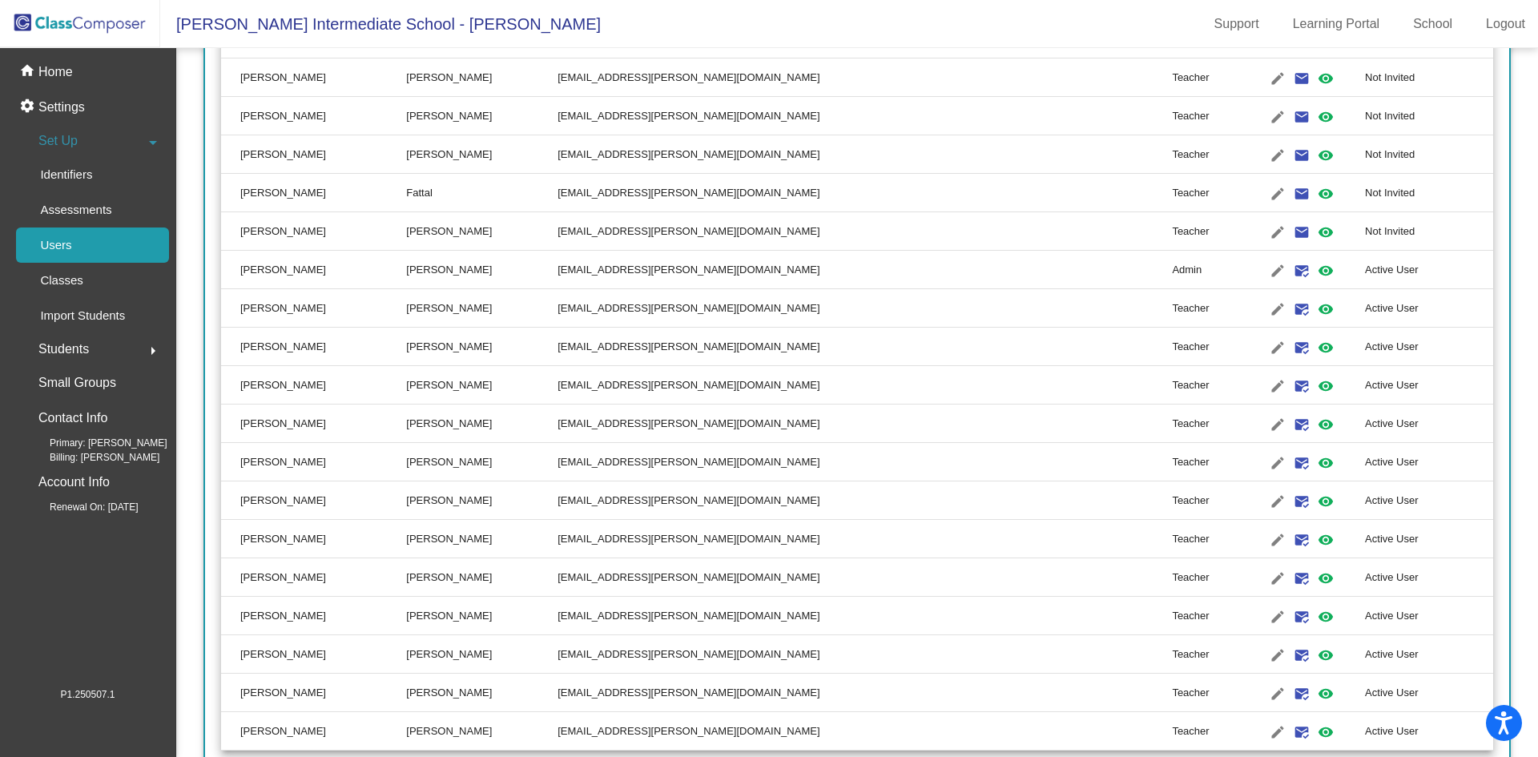
scroll to position [1562, 0]
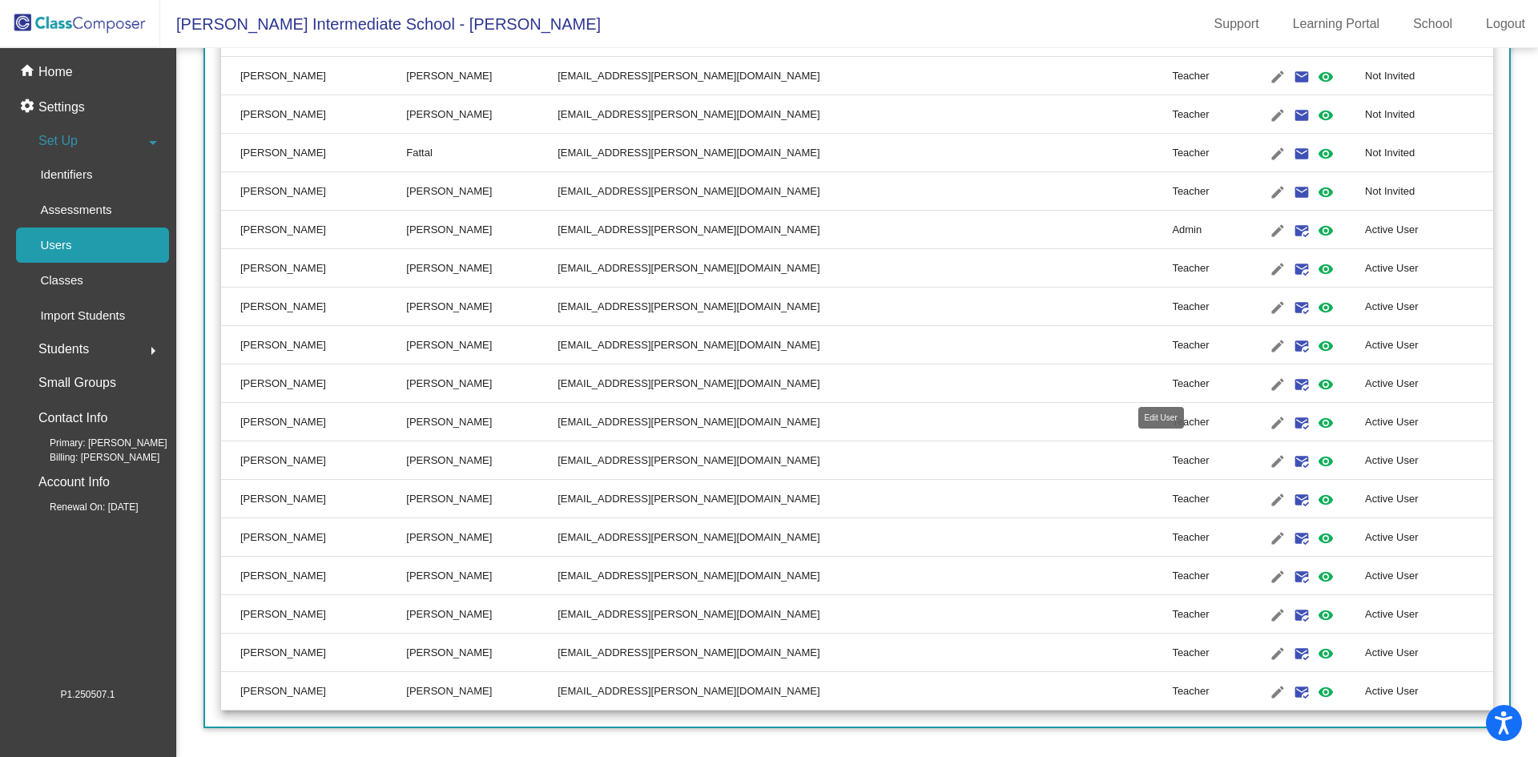
click at [1268, 384] on mat-icon "edit" at bounding box center [1277, 384] width 19 height 19
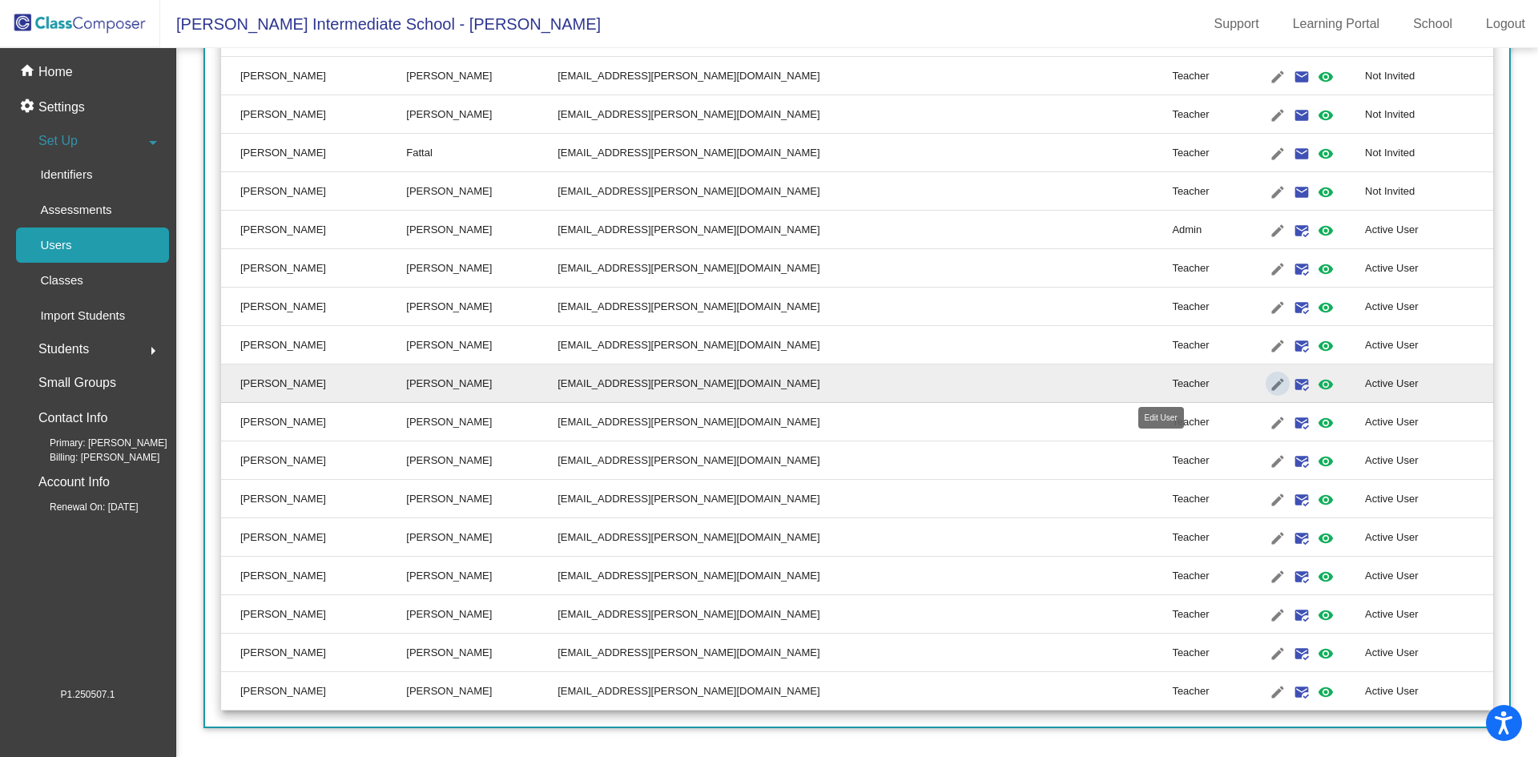
type input "[PERSON_NAME]"
type input "[EMAIL_ADDRESS][PERSON_NAME][DOMAIN_NAME]"
radio input "true"
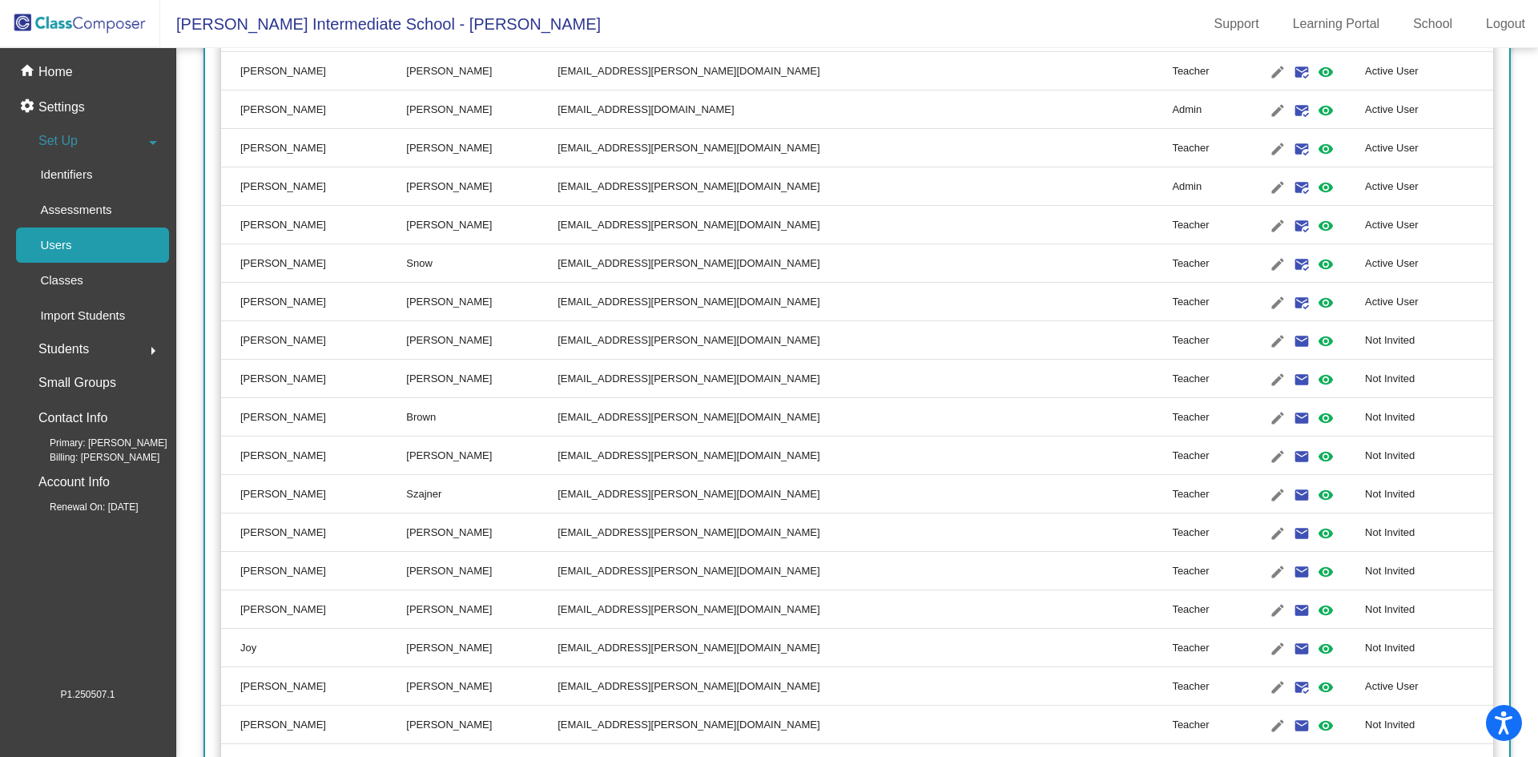
scroll to position [1041, 0]
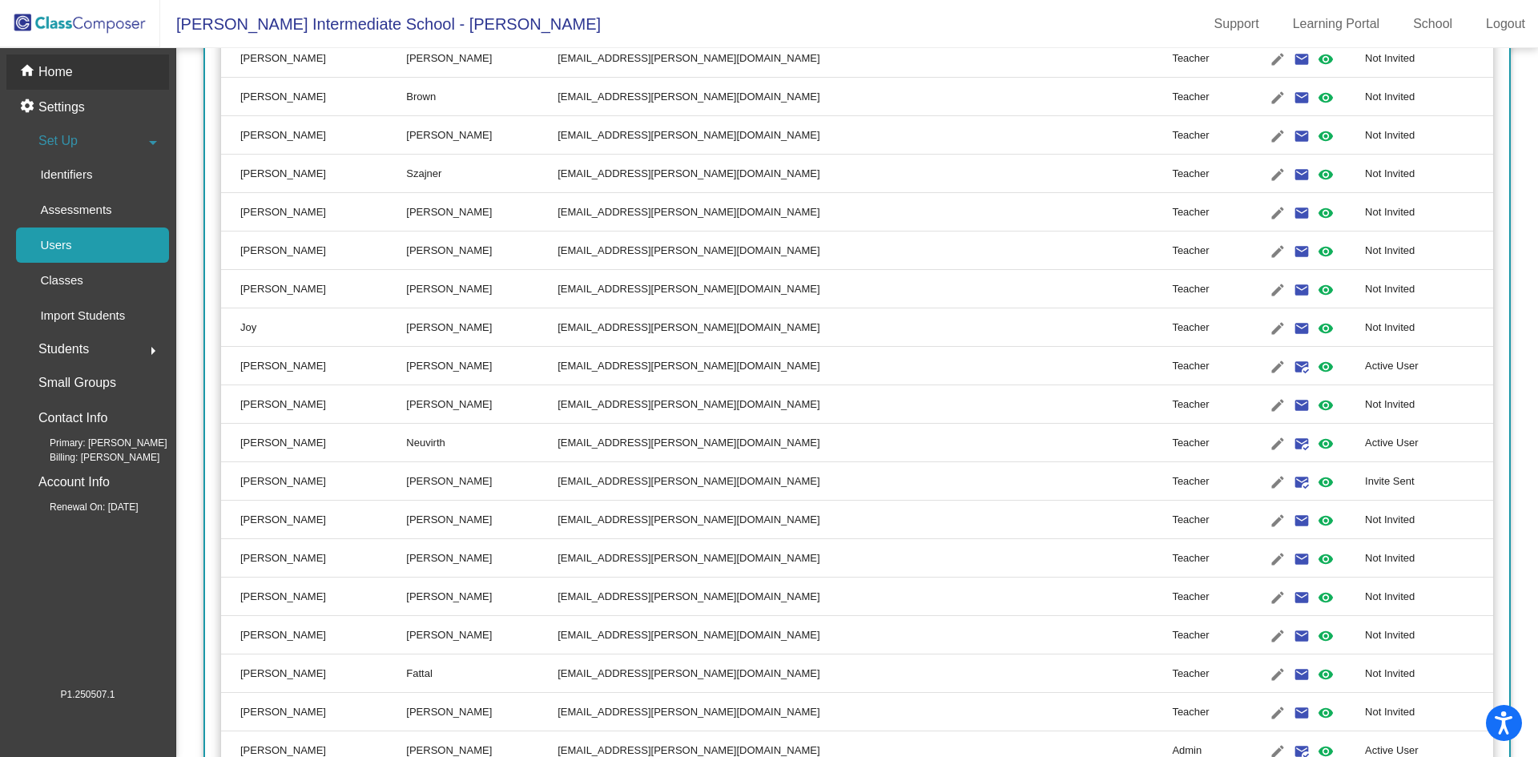
click at [90, 74] on div "home Home" at bounding box center [87, 71] width 163 height 35
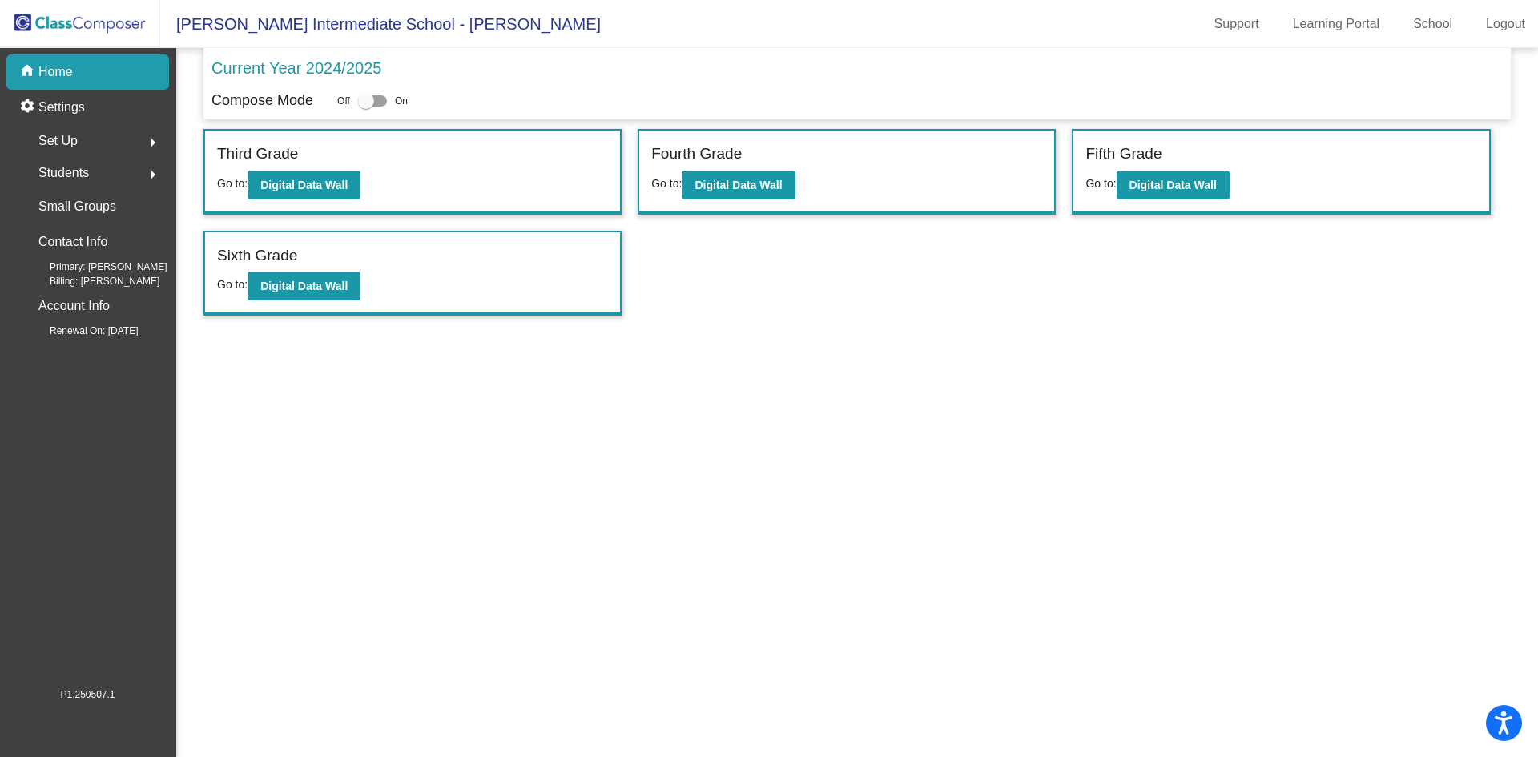
click at [316, 199] on div "Third Grade Go to: Digital Data Wall" at bounding box center [412, 172] width 415 height 82
click at [321, 189] on b "Digital Data Wall" at bounding box center [303, 185] width 87 height 13
click at [738, 179] on b "Digital Data Wall" at bounding box center [737, 185] width 87 height 13
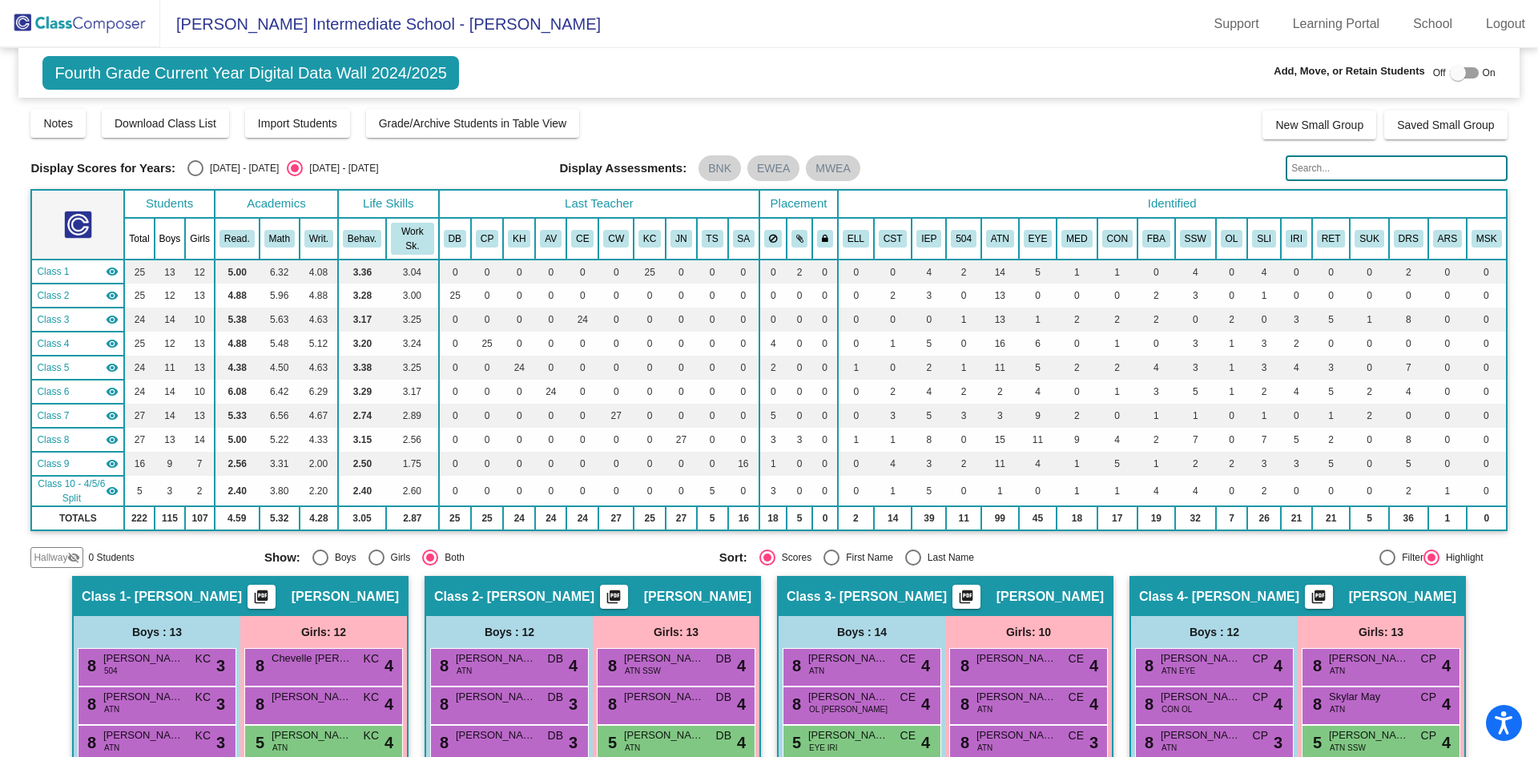
click at [410, 70] on span "Fourth Grade Current Year Digital Data Wall 2024/2025" at bounding box center [250, 73] width 416 height 34
